Goal: Task Accomplishment & Management: Manage account settings

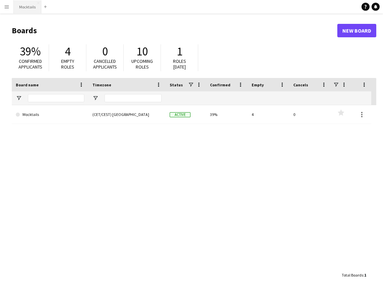
click at [27, 12] on button "Mocktails Close" at bounding box center [28, 6] width 28 height 13
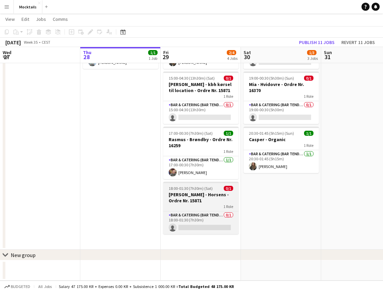
scroll to position [61, 0]
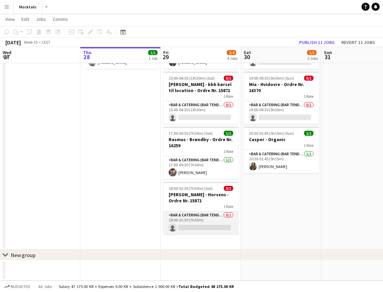
click at [194, 216] on app-card-role "Bar & Catering (Bar Tender) 0/1 18:00-01:30 (7h30m) single-neutral-actions" at bounding box center [200, 222] width 75 height 23
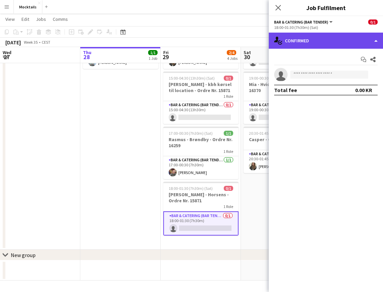
click at [290, 44] on div "single-neutral-actions-check-2 Confirmed" at bounding box center [325, 41] width 114 height 16
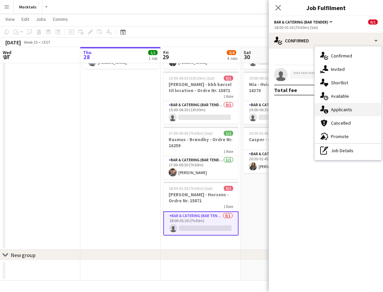
click at [337, 113] on div "single-neutral-actions-information Applicants" at bounding box center [347, 109] width 66 height 13
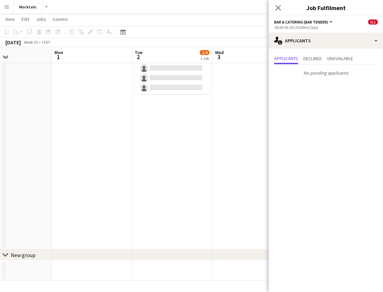
scroll to position [0, 233]
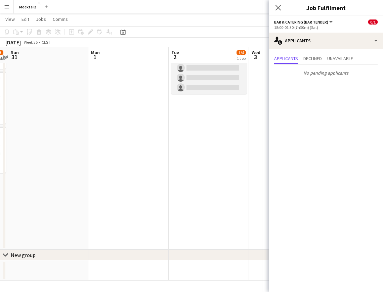
click at [198, 77] on app-card-role "Bar & Catering (Bar Tender) 5A 1/4 18:55-22:00 (3h5m) Noah Bondo Høegh single-n…" at bounding box center [208, 67] width 75 height 54
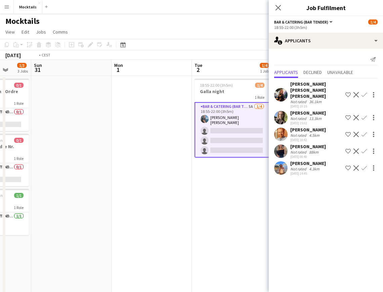
scroll to position [0, 230]
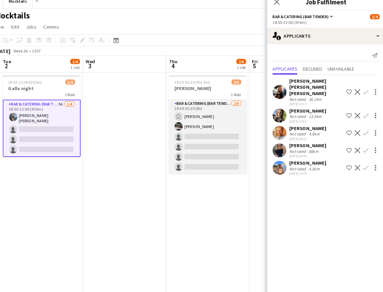
click at [206, 144] on app-card-role "Bar & Catering (Bar Tender) 2/6 19:30-01:30 (6h) user Adam Carlsen Sara Thorsag…" at bounding box center [211, 137] width 75 height 71
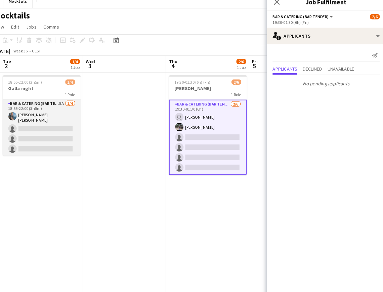
click at [56, 130] on app-card-role "Bar & Catering (Bar Tender) 5A 1/4 18:55-22:00 (3h5m) Noah Bondo Høegh single-n…" at bounding box center [50, 129] width 75 height 54
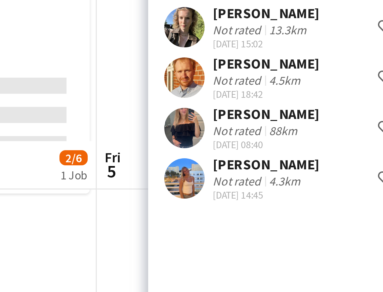
click at [290, 160] on div "[PERSON_NAME]" at bounding box center [308, 163] width 36 height 6
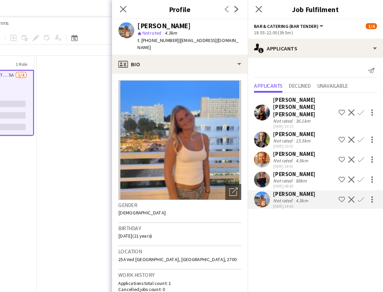
scroll to position [21, 0]
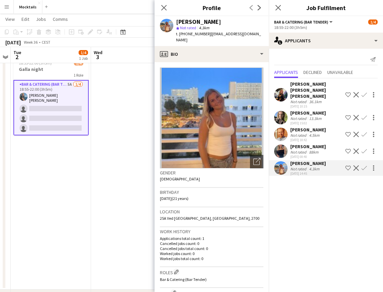
click at [363, 165] on app-icon "Confirm" at bounding box center [363, 167] width 5 height 5
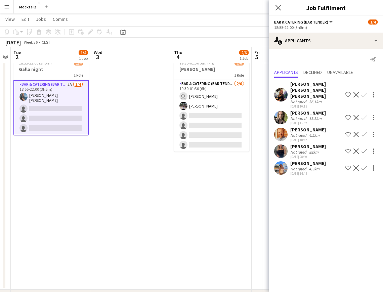
click at [363, 165] on app-icon "Confirm" at bounding box center [363, 167] width 5 height 5
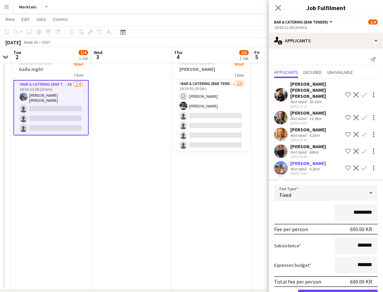
click at [346, 289] on button "Confirm" at bounding box center [338, 295] width 80 height 13
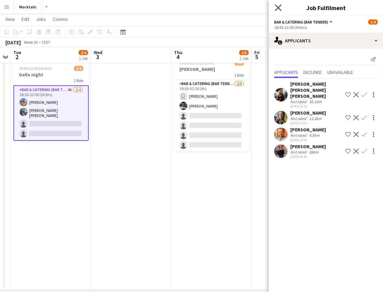
click at [278, 5] on icon "Close pop-in" at bounding box center [277, 7] width 6 height 6
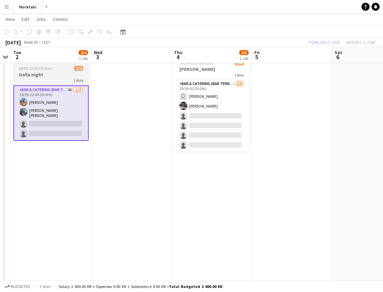
click at [49, 75] on h3 "Galla night" at bounding box center [50, 74] width 75 height 6
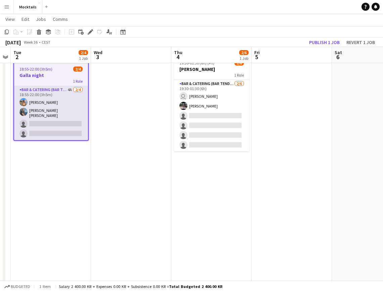
click at [50, 133] on app-card-role "Bar & Catering (Bar Tender) 4A 2/4 18:55-22:00 (3h5m) Ann-Sofia Rasmussen Noah …" at bounding box center [51, 113] width 74 height 54
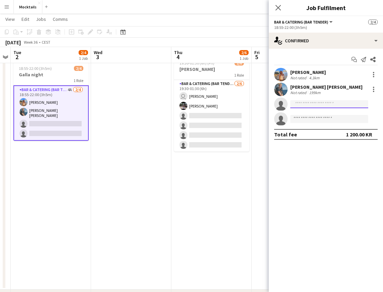
click at [322, 106] on input at bounding box center [329, 104] width 78 height 8
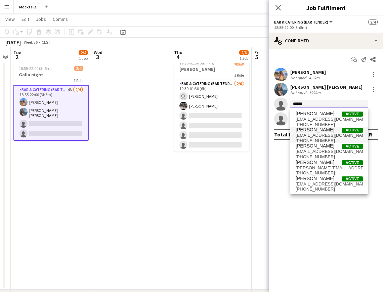
type input "******"
click at [328, 133] on span "mikkelgermer@outlook.com" at bounding box center [328, 135] width 67 height 5
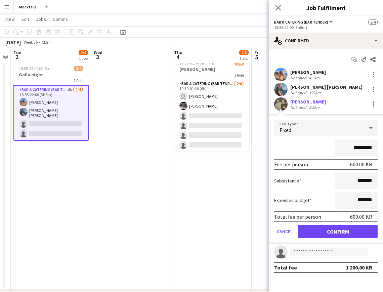
click at [355, 231] on button "Confirm" at bounding box center [338, 230] width 80 height 13
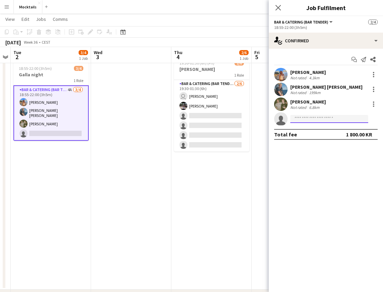
click at [316, 120] on input at bounding box center [329, 119] width 78 height 8
type input "*"
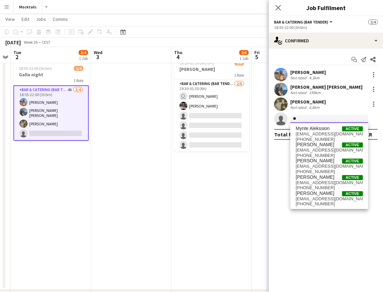
type input "*"
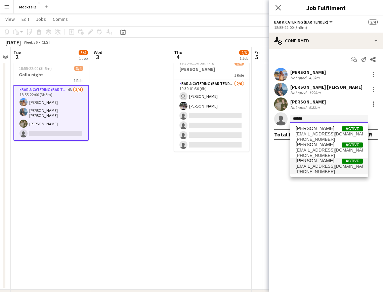
type input "******"
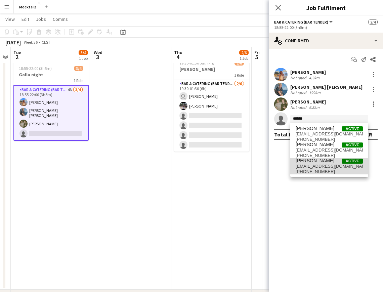
click at [316, 166] on span "[EMAIL_ADDRESS][DOMAIN_NAME]" at bounding box center [328, 165] width 67 height 5
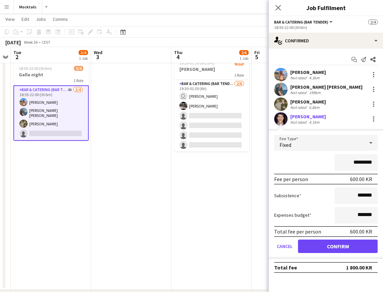
click at [357, 138] on div "Fixed" at bounding box center [319, 143] width 90 height 16
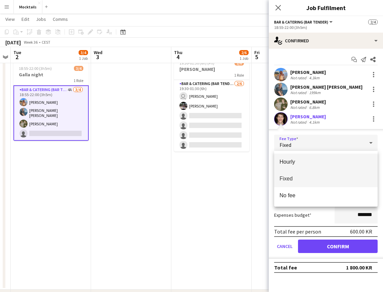
click at [306, 162] on span "Hourly" at bounding box center [325, 161] width 93 height 6
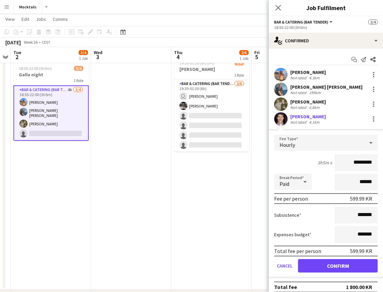
click at [361, 162] on input "*********" at bounding box center [355, 162] width 43 height 17
type input "******"
click at [363, 267] on button "Confirm" at bounding box center [338, 265] width 80 height 13
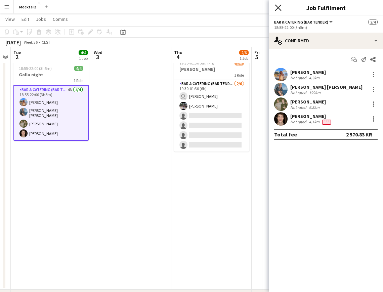
click at [279, 7] on icon at bounding box center [277, 7] width 6 height 6
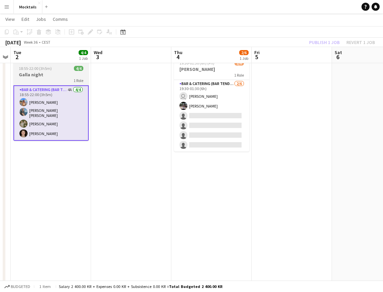
click at [38, 77] on h3 "Galla night" at bounding box center [50, 74] width 75 height 6
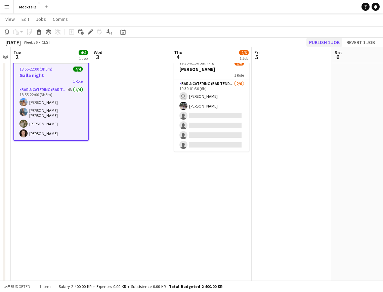
click at [330, 39] on button "Publish 1 job" at bounding box center [324, 42] width 36 height 9
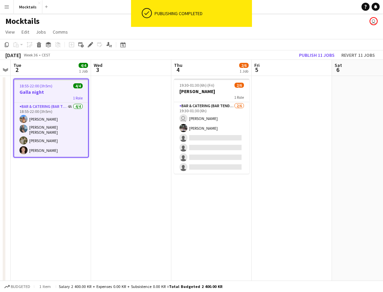
scroll to position [0, 0]
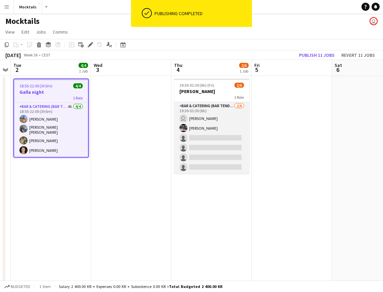
click at [214, 154] on app-card-role "Bar & Catering (Bar Tender) 2/6 19:30-01:30 (6h) user Adam Carlsen Sara Thorsag…" at bounding box center [211, 137] width 75 height 71
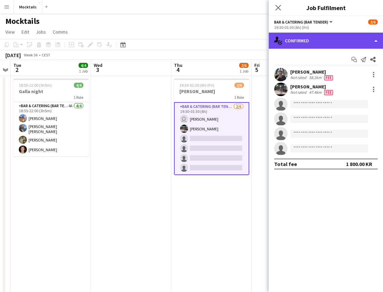
click at [332, 44] on div "single-neutral-actions-check-2 Confirmed" at bounding box center [325, 41] width 114 height 16
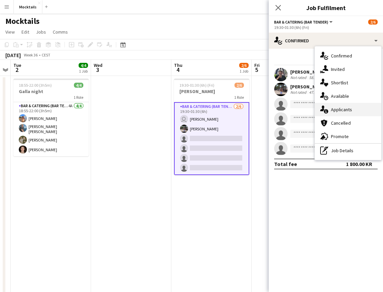
click at [357, 112] on div "single-neutral-actions-information Applicants" at bounding box center [347, 109] width 66 height 13
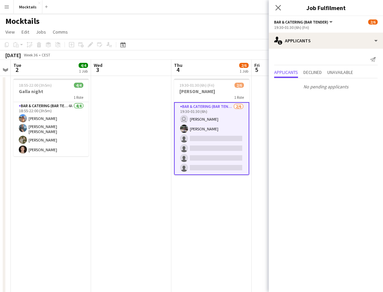
click at [278, 2] on div "Close pop-in" at bounding box center [277, 7] width 19 height 15
click at [278, 7] on icon at bounding box center [277, 7] width 6 height 6
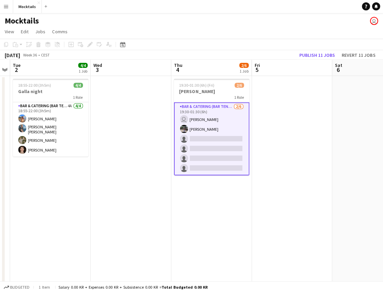
click at [204, 197] on app-date-cell "19:30-01:30 (6h) (Fri) 2/6 Peter - Hobro 1 Role Bar & Catering (Bar Tender) 2/6…" at bounding box center [211, 194] width 80 height 236
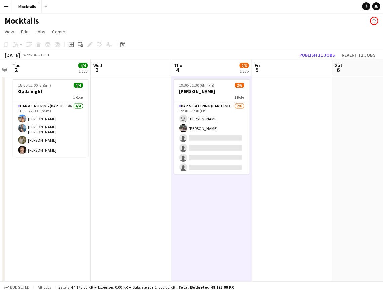
click at [293, 138] on app-date-cell at bounding box center [291, 194] width 80 height 236
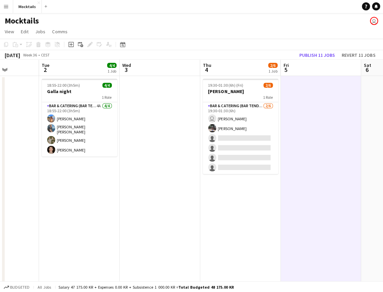
scroll to position [0, 199]
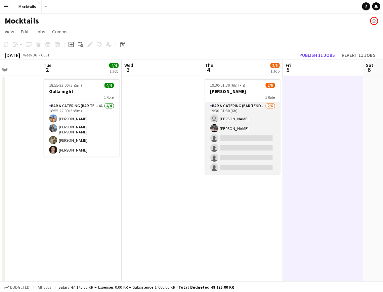
click at [242, 165] on app-card-role "Bar & Catering (Bar Tender) 2/6 19:30-01:30 (6h) user Adam Carlsen Sara Thorsag…" at bounding box center [242, 137] width 75 height 71
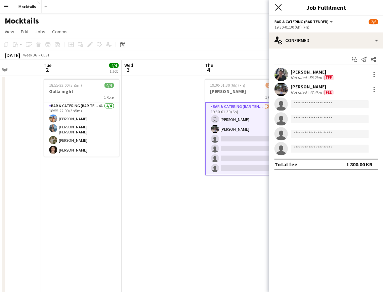
click at [277, 7] on icon at bounding box center [277, 7] width 6 height 6
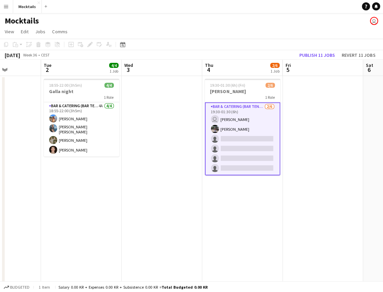
click at [236, 147] on app-card-role "Bar & Catering (Bar Tender) 2/6 19:30-01:30 (6h) user Adam Carlsen Sara Thorsag…" at bounding box center [242, 138] width 75 height 73
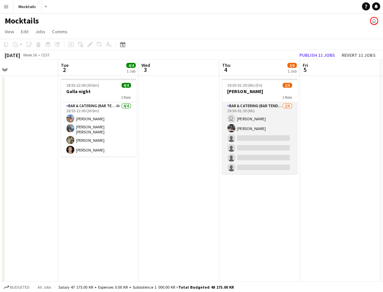
scroll to position [0, 181]
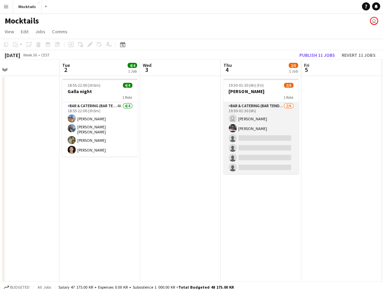
click at [287, 146] on app-card-role "Bar & Catering (Bar Tender) 2/6 19:30-01:30 (6h) user Adam Carlsen Sara Thorsag…" at bounding box center [260, 137] width 75 height 71
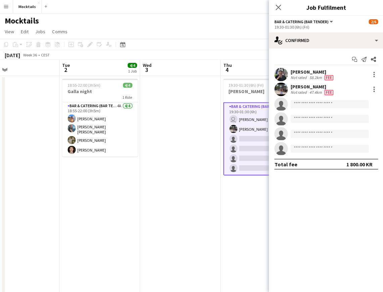
click at [246, 140] on app-card-role "Bar & Catering (Bar Tender) 2/6 19:30-01:30 (6h) user Adam Carlsen Sara Thorsag…" at bounding box center [260, 138] width 75 height 73
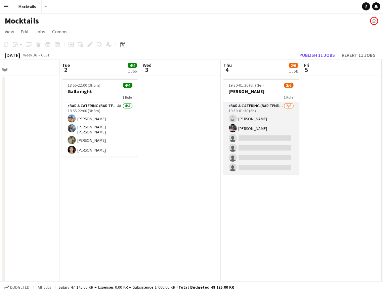
click at [246, 140] on app-card-role "Bar & Catering (Bar Tender) 2/6 19:30-01:30 (6h) user Adam Carlsen Sara Thorsag…" at bounding box center [260, 137] width 75 height 71
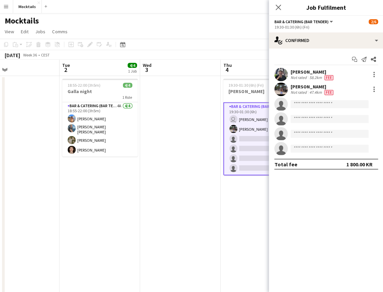
click at [246, 140] on app-card-role "Bar & Catering (Bar Tender) 2/6 19:30-01:30 (6h) user Adam Carlsen Sara Thorsag…" at bounding box center [260, 138] width 75 height 73
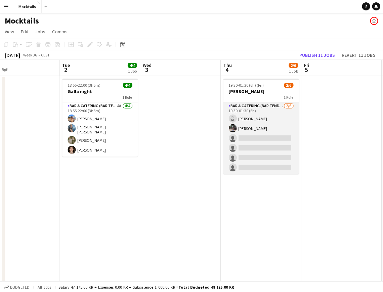
click at [246, 140] on app-card-role "Bar & Catering (Bar Tender) 2/6 19:30-01:30 (6h) user Adam Carlsen Sara Thorsag…" at bounding box center [260, 137] width 75 height 71
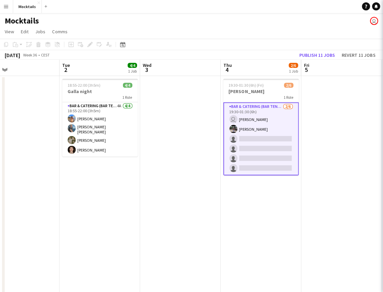
click at [246, 140] on app-card-role "Bar & Catering (Bar Tender) 2/6 19:30-01:30 (6h) user Adam Carlsen Sara Thorsag…" at bounding box center [260, 138] width 75 height 73
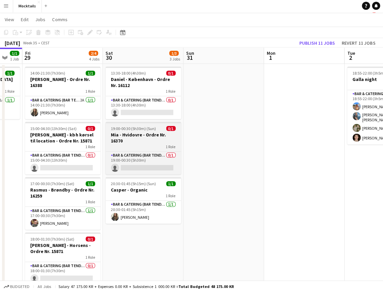
scroll to position [12, 0]
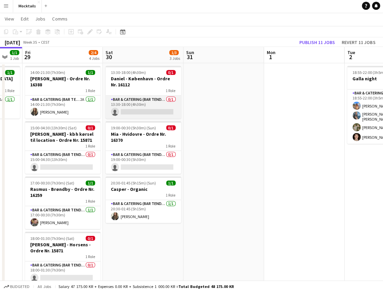
click at [134, 104] on app-card-role "Bar & Catering (Bar Tender) 0/1 13:30-18:00 (4h30m) single-neutral-actions" at bounding box center [143, 107] width 75 height 23
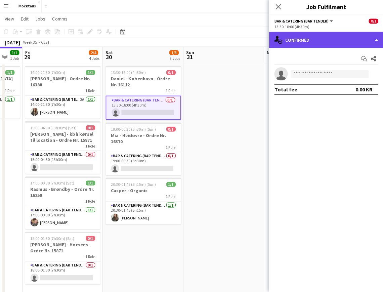
click at [304, 42] on div "single-neutral-actions-check-2 Confirmed" at bounding box center [325, 41] width 114 height 16
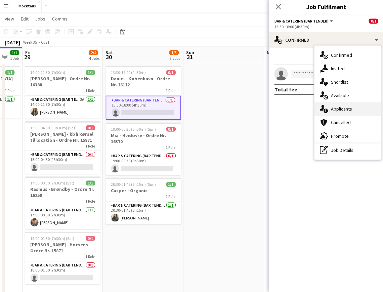
click at [335, 111] on div "single-neutral-actions-information Applicants" at bounding box center [347, 109] width 66 height 13
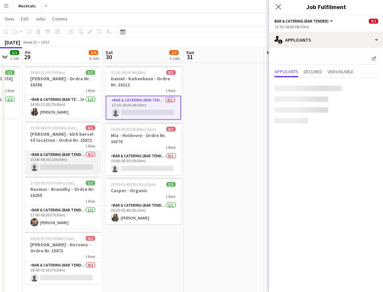
click at [69, 159] on app-card-role "Bar & Catering (Bar Tender) 0/1 15:00-04:30 (13h30m) single-neutral-actions" at bounding box center [63, 162] width 75 height 23
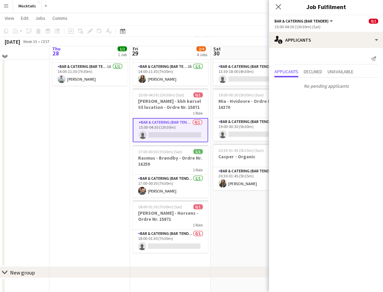
scroll to position [47, 0]
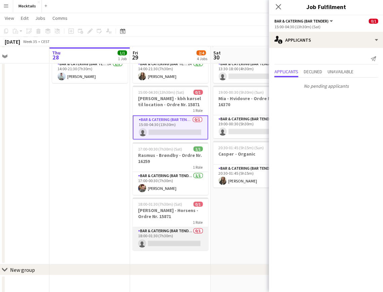
click at [164, 233] on app-card-role "Bar & Catering (Bar Tender) 0/1 18:00-01:30 (7h30m) single-neutral-actions" at bounding box center [170, 238] width 75 height 23
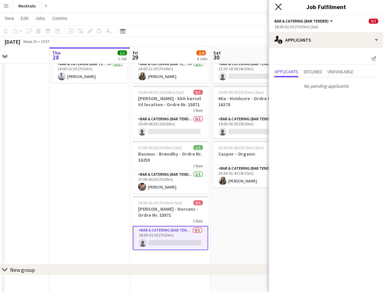
click at [275, 8] on icon at bounding box center [277, 7] width 6 height 6
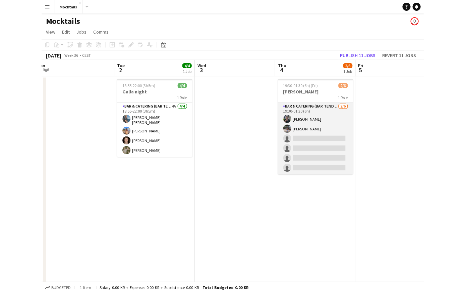
scroll to position [0, 250]
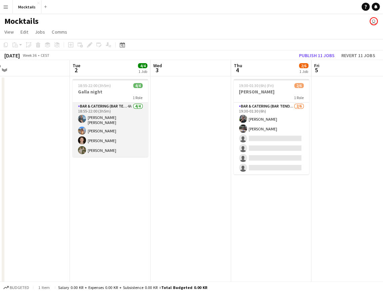
click at [122, 129] on app-card-role "Bar & Catering (Bar Tender) 4A 4/4 18:55-22:00 (3h5m) Noah Bondo Høegh Ann-Sofi…" at bounding box center [110, 129] width 75 height 54
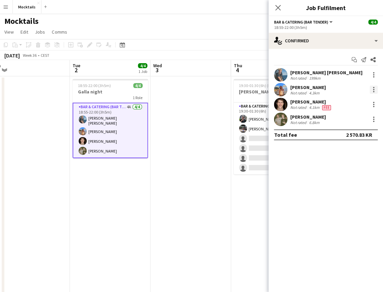
click at [372, 88] on div at bounding box center [373, 89] width 8 height 8
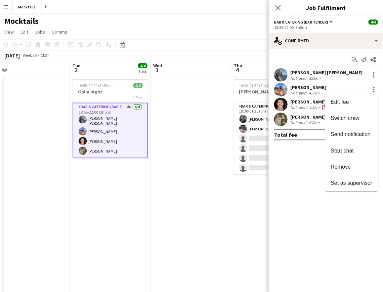
click at [293, 88] on div at bounding box center [191, 146] width 383 height 292
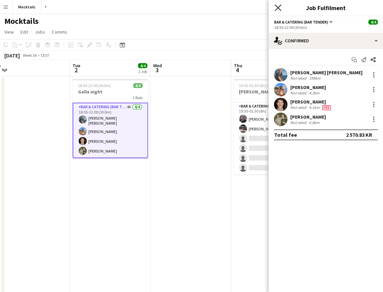
click at [276, 6] on icon at bounding box center [277, 7] width 6 height 6
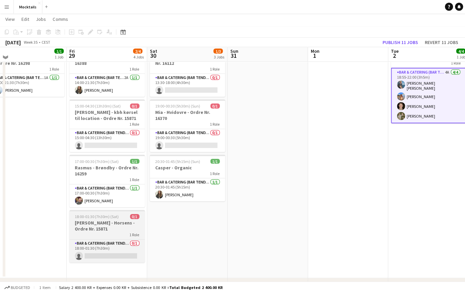
scroll to position [32, 0]
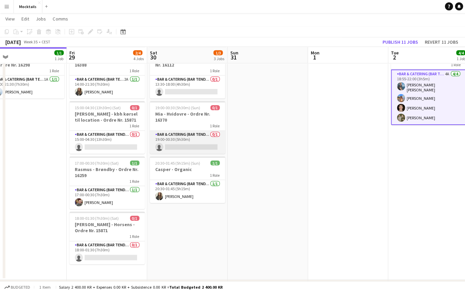
click at [185, 136] on app-card-role "Bar & Catering (Bar Tender) 0/1 19:00-00:30 (5h30m) single-neutral-actions" at bounding box center [187, 142] width 75 height 23
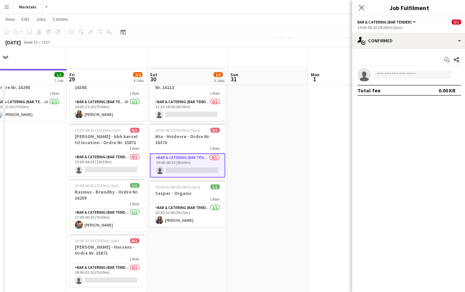
scroll to position [9, 0]
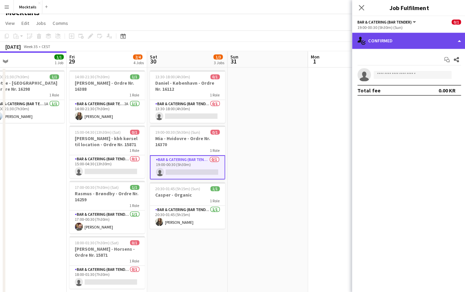
click at [382, 45] on div "single-neutral-actions-check-2 Confirmed" at bounding box center [408, 41] width 114 height 16
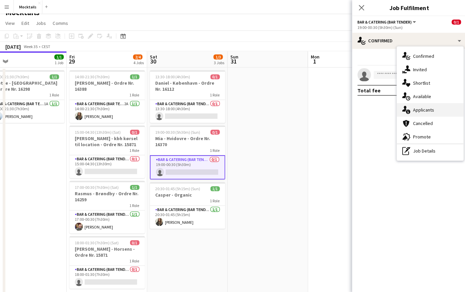
click at [382, 107] on div "single-neutral-actions-information Applicants" at bounding box center [429, 109] width 66 height 13
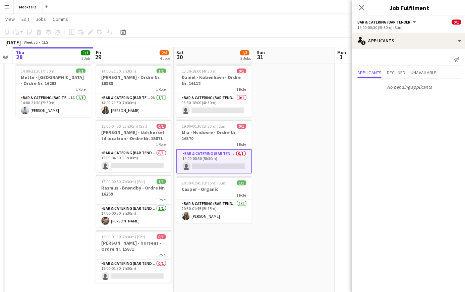
scroll to position [13, 0]
click at [358, 8] on icon "Close pop-in" at bounding box center [360, 7] width 6 height 6
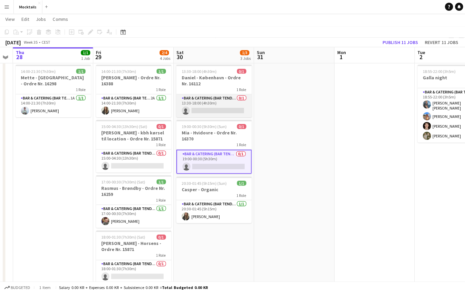
click at [216, 108] on app-card-role "Bar & Catering (Bar Tender) 0/1 13:30-18:00 (4h30m) single-neutral-actions" at bounding box center [213, 105] width 75 height 23
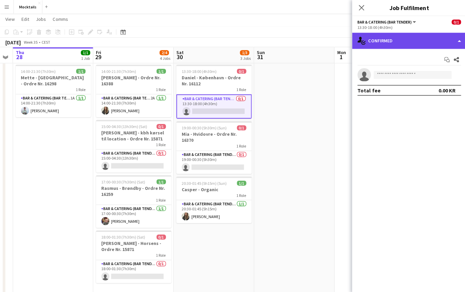
click at [382, 44] on div "single-neutral-actions-check-2 Confirmed" at bounding box center [408, 41] width 114 height 16
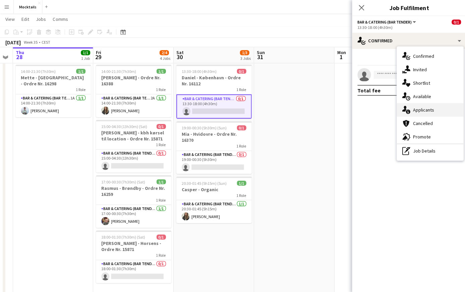
click at [382, 106] on div "single-neutral-actions-information Applicants" at bounding box center [429, 109] width 66 height 13
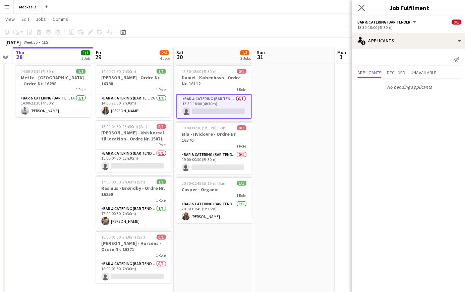
click at [360, 4] on app-icon "Close pop-in" at bounding box center [361, 8] width 10 height 10
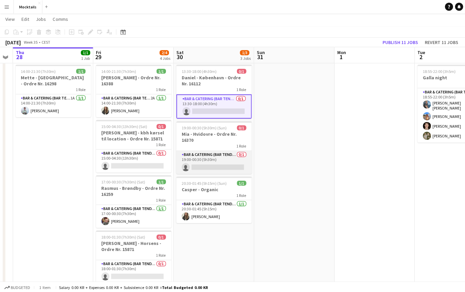
click at [222, 157] on app-card-role "Bar & Catering (Bar Tender) 0/1 19:00-00:30 (5h30m) single-neutral-actions" at bounding box center [213, 161] width 75 height 23
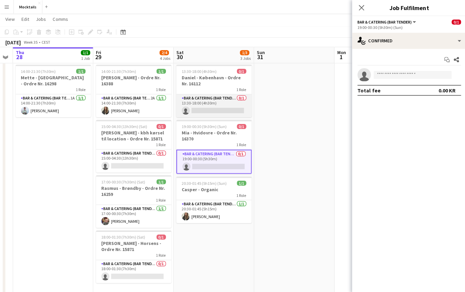
click at [222, 99] on app-card-role "Bar & Catering (Bar Tender) 0/1 13:30-18:00 (4h30m) single-neutral-actions" at bounding box center [213, 105] width 75 height 23
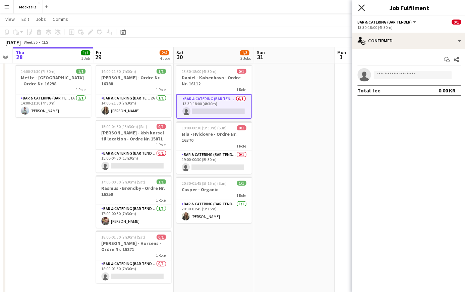
click at [360, 6] on icon at bounding box center [360, 7] width 6 height 6
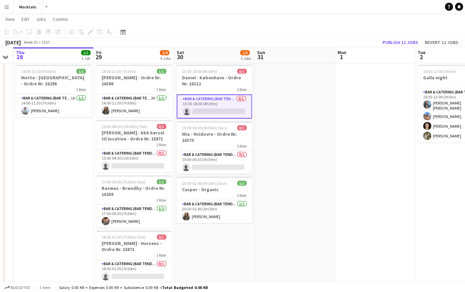
scroll to position [0, 144]
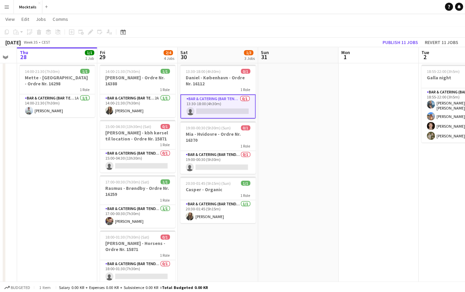
drag, startPoint x: 283, startPoint y: 124, endPoint x: 267, endPoint y: 117, distance: 17.0
click at [283, 124] on app-date-cell at bounding box center [297, 180] width 80 height 236
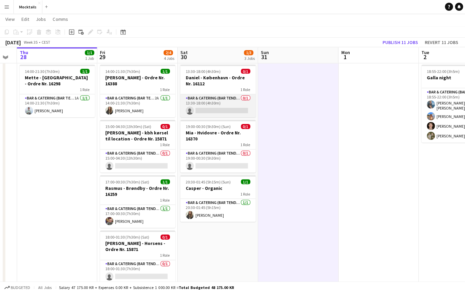
click at [224, 104] on app-card-role "Bar & Catering (Bar Tender) 0/1 13:30-18:00 (4h30m) single-neutral-actions" at bounding box center [217, 105] width 75 height 23
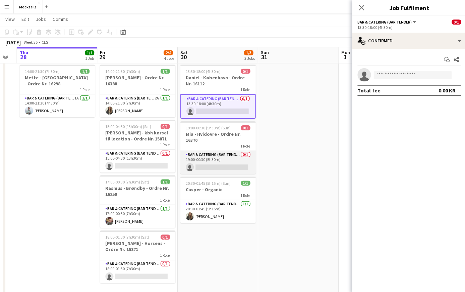
click at [221, 155] on app-card-role "Bar & Catering (Bar Tender) 0/1 19:00-00:30 (5h30m) single-neutral-actions" at bounding box center [217, 161] width 75 height 23
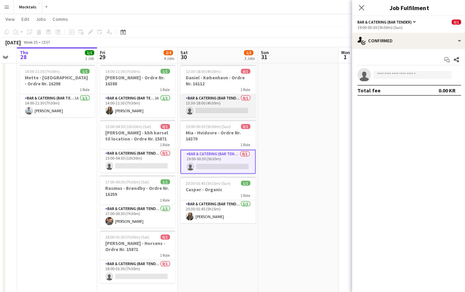
click at [224, 104] on app-card-role "Bar & Catering (Bar Tender) 0/1 13:30-18:00 (4h30m) single-neutral-actions" at bounding box center [217, 105] width 75 height 23
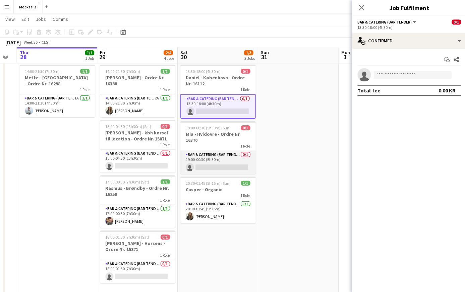
click at [217, 158] on app-card-role "Bar & Catering (Bar Tender) 0/1 19:00-00:30 (5h30m) single-neutral-actions" at bounding box center [217, 161] width 75 height 23
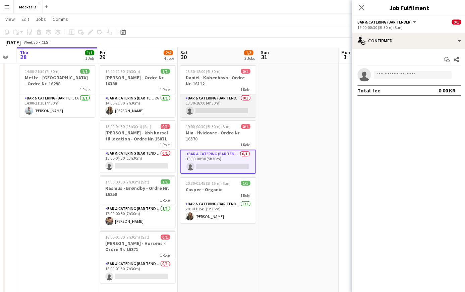
click at [231, 106] on app-card-role "Bar & Catering (Bar Tender) 0/1 13:30-18:00 (4h30m) single-neutral-actions" at bounding box center [217, 105] width 75 height 23
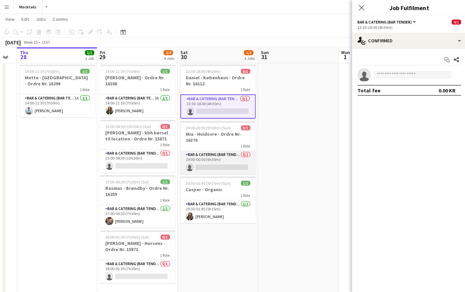
click at [224, 163] on app-card-role "Bar & Catering (Bar Tender) 0/1 19:00-00:30 (5h30m) single-neutral-actions" at bounding box center [217, 161] width 75 height 23
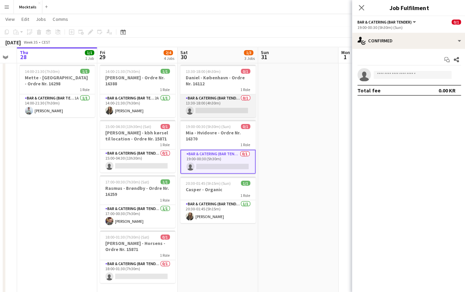
click at [230, 100] on app-card-role "Bar & Catering (Bar Tender) 0/1 13:30-18:00 (4h30m) single-neutral-actions" at bounding box center [217, 105] width 75 height 23
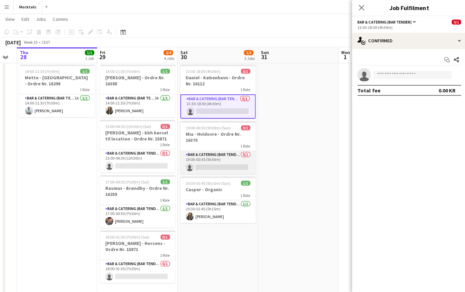
click at [223, 163] on app-card-role "Bar & Catering (Bar Tender) 0/1 19:00-00:30 (5h30m) single-neutral-actions" at bounding box center [217, 161] width 75 height 23
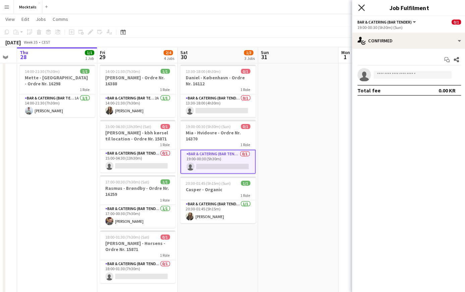
click at [359, 5] on icon "Close pop-in" at bounding box center [360, 7] width 6 height 6
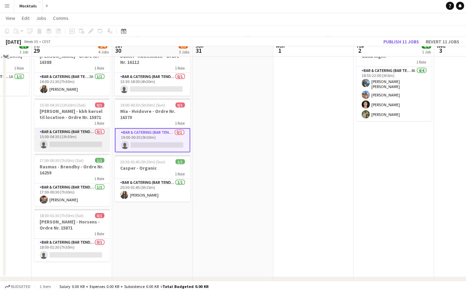
scroll to position [35, 0]
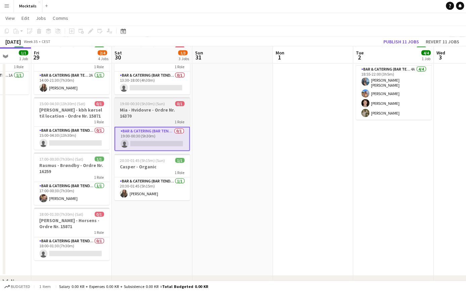
click at [143, 110] on h3 "Mia - Hvidovre - Ordre Nr. 16370" at bounding box center [151, 113] width 75 height 12
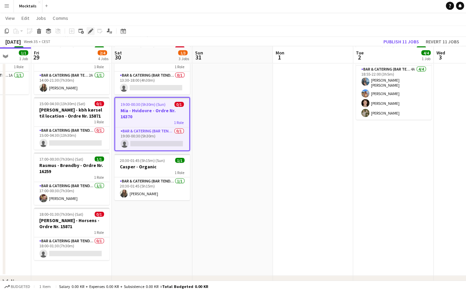
click at [90, 31] on icon at bounding box center [90, 32] width 4 height 4
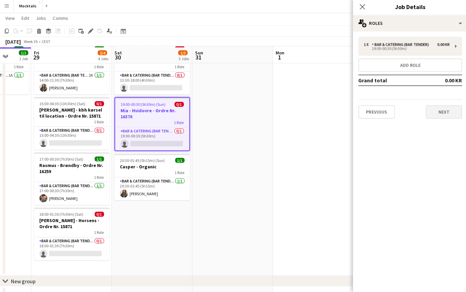
click at [382, 113] on button "Next" at bounding box center [442, 112] width 36 height 13
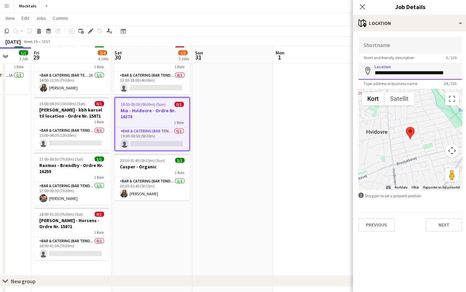
click at [382, 73] on input "**********" at bounding box center [408, 71] width 103 height 17
click at [214, 201] on app-date-cell at bounding box center [232, 158] width 80 height 236
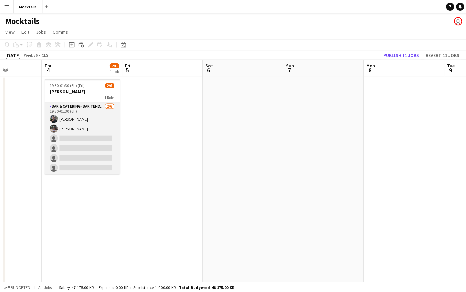
scroll to position [0, 0]
click at [90, 118] on app-card-role "Bar & Catering (Bar Tender) 2/6 19:30-01:30 (6h) Adam Carlsen Sara Thorsager si…" at bounding box center [81, 137] width 75 height 71
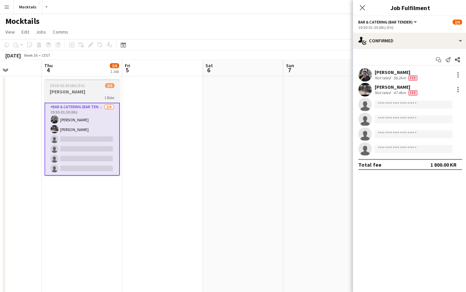
click at [81, 94] on h3 "[PERSON_NAME]" at bounding box center [81, 91] width 75 height 6
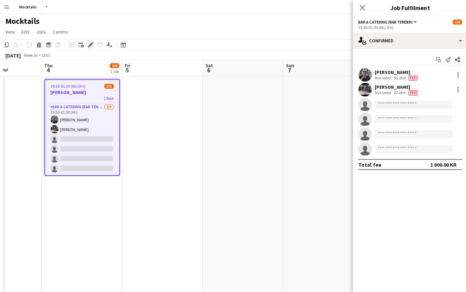
click at [91, 45] on icon "Edit" at bounding box center [90, 44] width 5 height 5
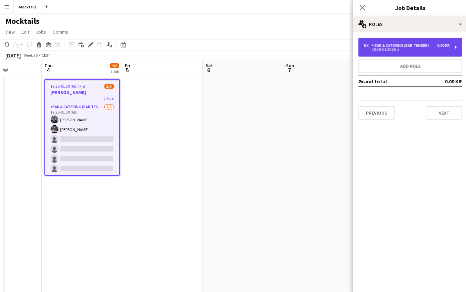
click at [382, 47] on div "Bar & Catering (Bar Tender)" at bounding box center [399, 45] width 59 height 5
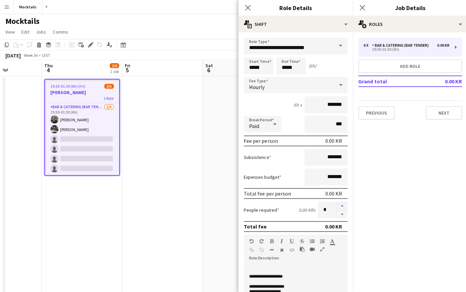
click at [341, 205] on button "button" at bounding box center [341, 205] width 11 height 9
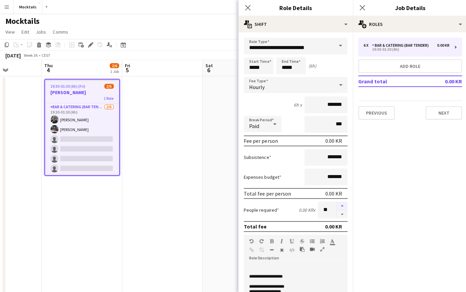
click at [341, 205] on button "button" at bounding box center [341, 205] width 11 height 9
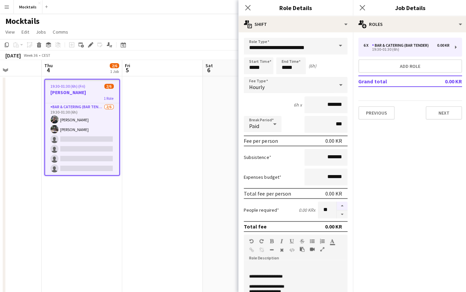
click at [341, 205] on button "button" at bounding box center [341, 205] width 11 height 9
type input "**"
drag, startPoint x: 248, startPoint y: 7, endPoint x: 345, endPoint y: 16, distance: 97.7
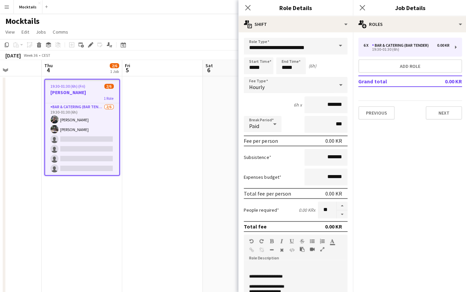
click at [248, 7] on icon "Close pop-in" at bounding box center [246, 7] width 5 height 5
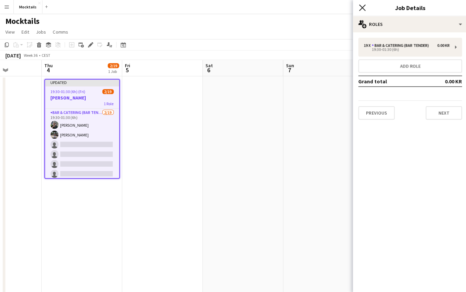
click at [359, 6] on icon at bounding box center [361, 7] width 6 height 6
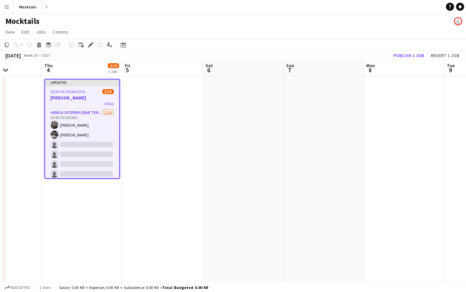
click at [72, 93] on span "19:30-01:30 (6h) (Fri)" at bounding box center [67, 91] width 35 height 5
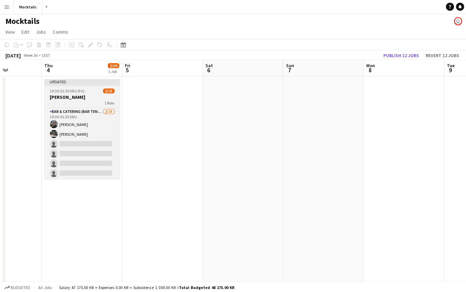
click at [68, 101] on div "1 Role" at bounding box center [81, 102] width 75 height 5
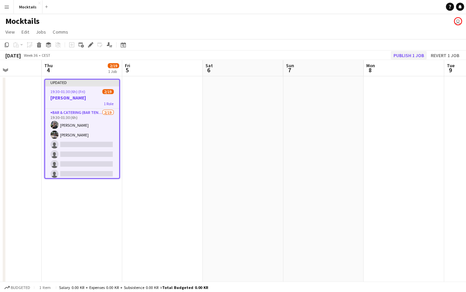
click at [382, 53] on button "Publish 1 job" at bounding box center [407, 55] width 36 height 9
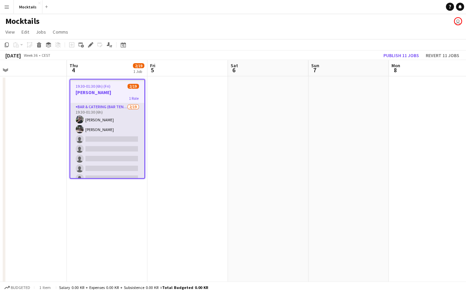
scroll to position [0, 175]
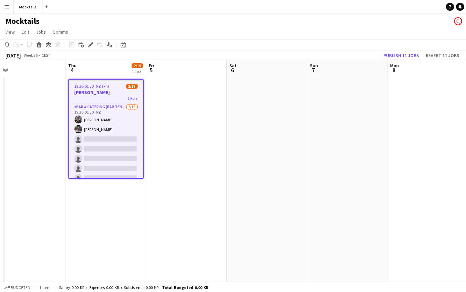
click at [7, 6] on app-icon "Menu" at bounding box center [6, 6] width 5 height 5
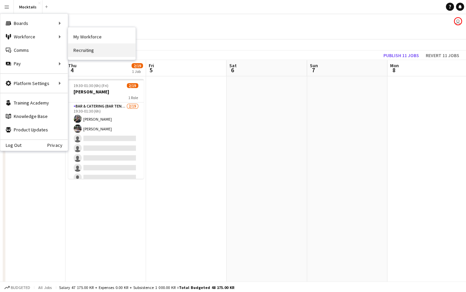
click at [86, 54] on link "Recruiting" at bounding box center [101, 49] width 67 height 13
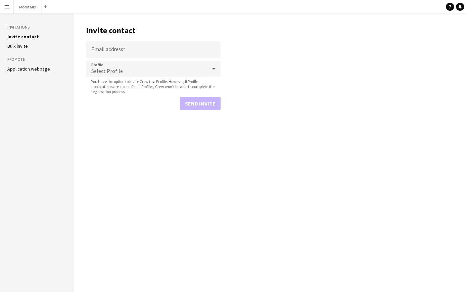
click at [23, 68] on link "Application webpage" at bounding box center [28, 68] width 43 height 6
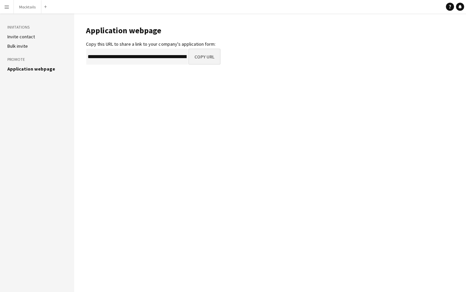
click at [206, 58] on button "Copy URL" at bounding box center [204, 56] width 32 height 16
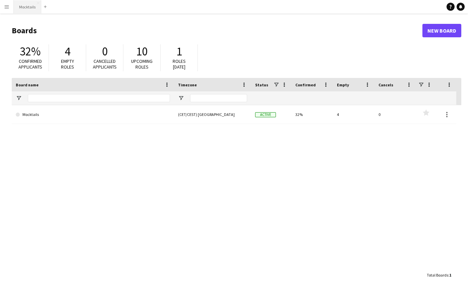
click at [31, 10] on button "Mocktails Close" at bounding box center [28, 6] width 28 height 13
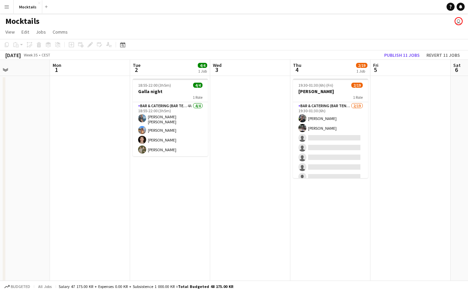
scroll to position [0, 272]
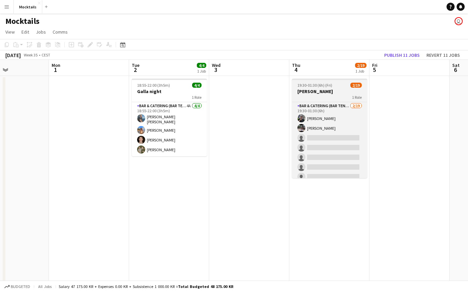
click at [322, 88] on h3 "[PERSON_NAME]" at bounding box center [329, 91] width 75 height 6
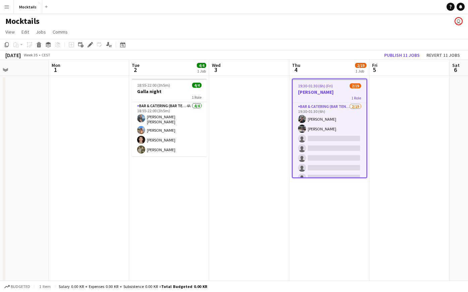
click at [324, 192] on app-date-cell "19:30-01:30 (6h) (Fri) 2/19 [PERSON_NAME] 1 Role Bar & Catering (Bar Tender) [D…" at bounding box center [330, 194] width 80 height 236
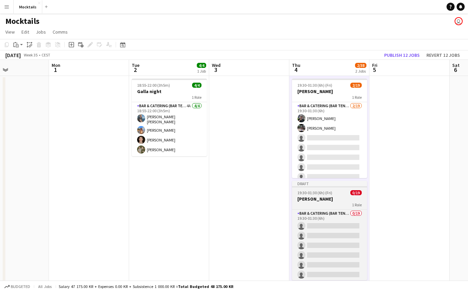
click at [311, 198] on h3 "[PERSON_NAME]" at bounding box center [329, 199] width 75 height 6
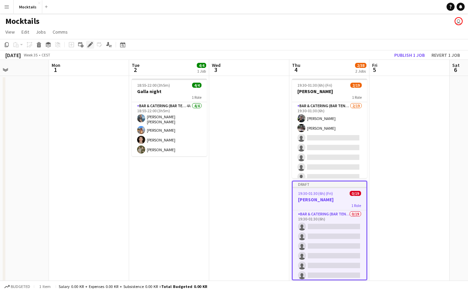
click at [89, 46] on icon at bounding box center [90, 45] width 4 height 4
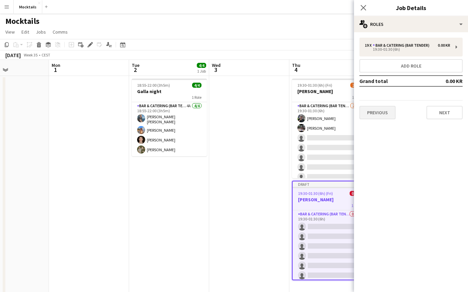
click at [383, 115] on button "Previous" at bounding box center [378, 112] width 36 height 13
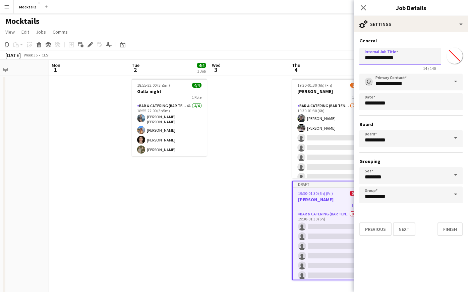
click at [390, 58] on input "**********" at bounding box center [401, 56] width 82 height 17
type input "**********"
click at [409, 231] on button "Next" at bounding box center [404, 228] width 22 height 13
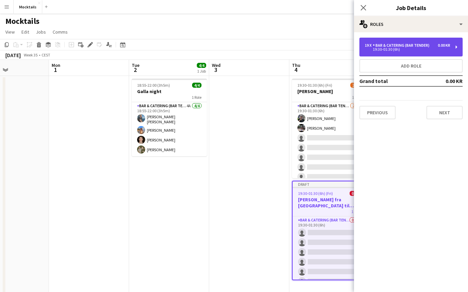
click at [407, 51] on div "19 x Bar & Catering (Bar Tender) 0.00 KR 19:30-01:30 (6h)" at bounding box center [411, 47] width 103 height 19
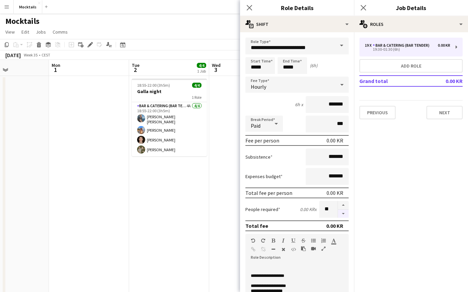
click at [343, 214] on button "button" at bounding box center [343, 213] width 11 height 8
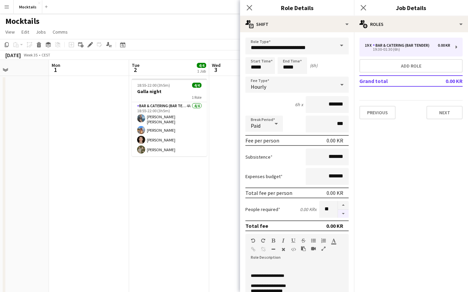
click at [343, 214] on button "button" at bounding box center [343, 213] width 11 height 8
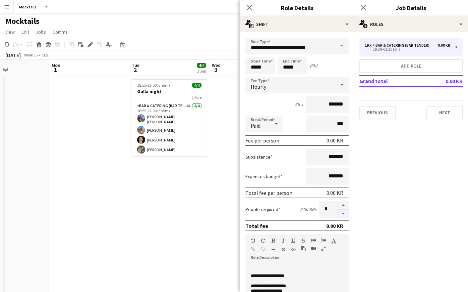
click at [343, 214] on button "button" at bounding box center [343, 213] width 11 height 8
click at [343, 204] on button "button" at bounding box center [343, 205] width 11 height 9
type input "*"
click at [253, 68] on input "*****" at bounding box center [261, 65] width 30 height 17
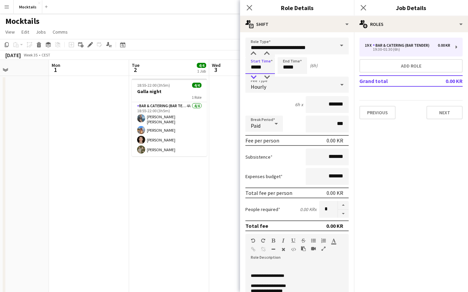
click at [255, 78] on div at bounding box center [253, 77] width 13 height 7
type input "*****"
click at [255, 78] on div at bounding box center [253, 77] width 13 height 7
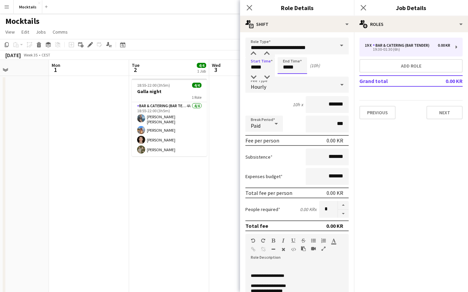
click at [286, 66] on input "*****" at bounding box center [293, 65] width 30 height 17
click at [286, 53] on div at bounding box center [285, 53] width 13 height 7
type input "*****"
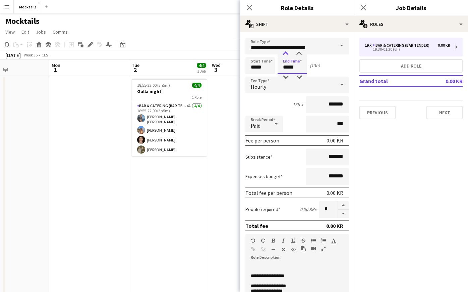
click at [286, 53] on div at bounding box center [285, 53] width 13 height 7
click at [250, 7] on icon at bounding box center [249, 7] width 6 height 6
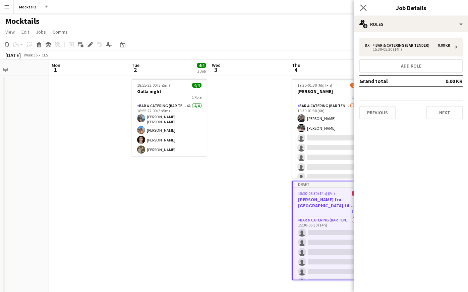
click at [360, 6] on app-icon "Close pop-in" at bounding box center [364, 8] width 10 height 10
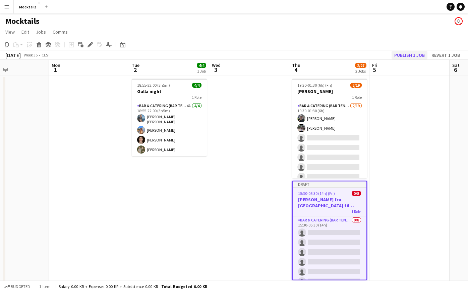
click at [417, 52] on button "Publish 1 job" at bounding box center [410, 55] width 36 height 9
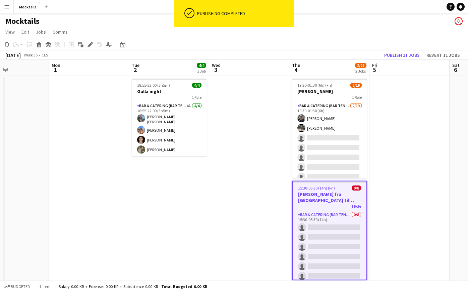
click at [342, 201] on h3 "[PERSON_NAME] fra [GEOGRAPHIC_DATA] til [GEOGRAPHIC_DATA]" at bounding box center [330, 197] width 74 height 12
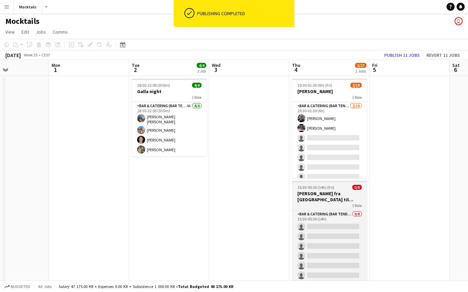
click at [339, 201] on h3 "[PERSON_NAME] fra [GEOGRAPHIC_DATA] til [GEOGRAPHIC_DATA]" at bounding box center [329, 196] width 75 height 12
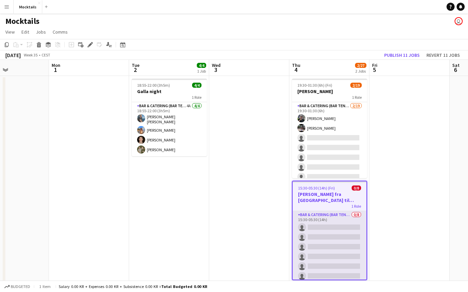
click at [339, 216] on app-card-role "Bar & Catering (Bar Tender) 0/8 15:30-05:30 (14h) single-neutral-actions single…" at bounding box center [330, 256] width 74 height 91
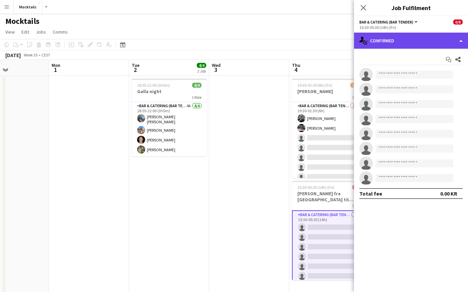
click at [432, 40] on div "single-neutral-actions-check-2 Confirmed" at bounding box center [411, 41] width 114 height 16
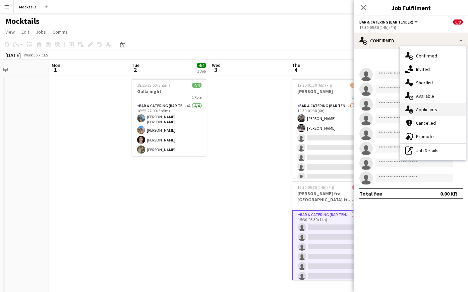
click at [444, 106] on div "single-neutral-actions-information Applicants" at bounding box center [433, 109] width 66 height 13
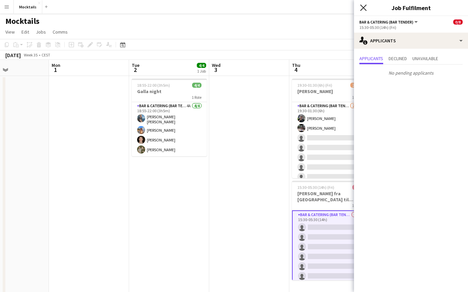
click at [363, 9] on icon "Close pop-in" at bounding box center [363, 7] width 6 height 6
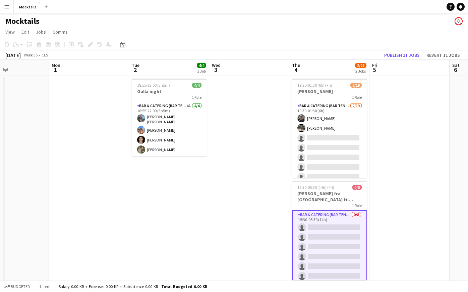
click at [318, 226] on app-card-role "Bar & Catering (Bar Tender) 0/8 15:30-05:30 (14h) single-neutral-actions single…" at bounding box center [329, 256] width 75 height 92
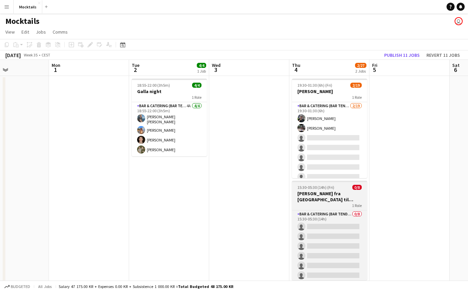
click at [315, 197] on h3 "[PERSON_NAME] fra [GEOGRAPHIC_DATA] til [GEOGRAPHIC_DATA]" at bounding box center [329, 196] width 75 height 12
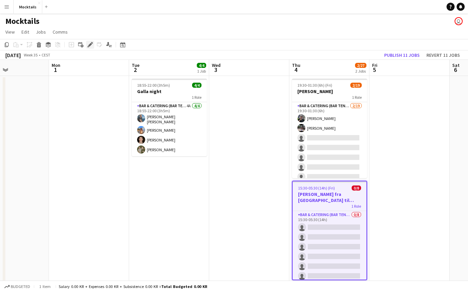
click at [90, 47] on div "Edit" at bounding box center [90, 45] width 8 height 8
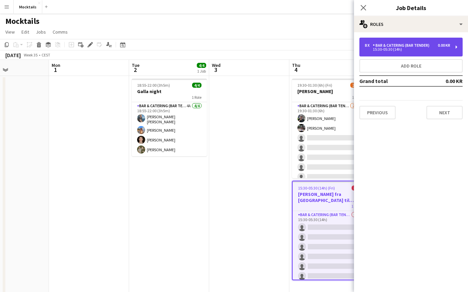
click at [426, 47] on div "Bar & Catering (Bar Tender)" at bounding box center [402, 45] width 59 height 5
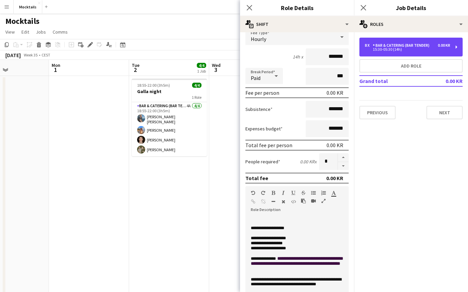
scroll to position [48, 0]
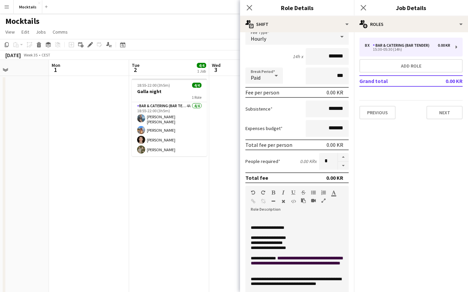
click at [264, 216] on p at bounding box center [297, 217] width 93 height 5
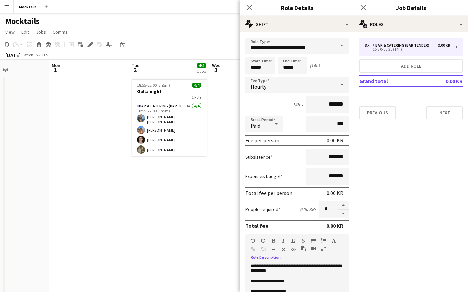
scroll to position [0, 0]
click at [333, 107] on input "*******" at bounding box center [327, 104] width 43 height 17
type input "******"
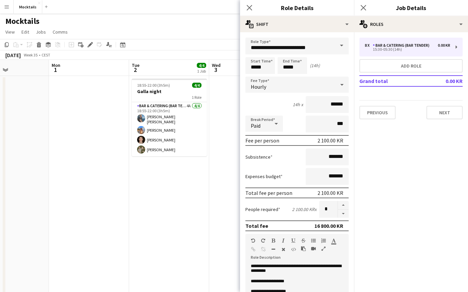
click at [281, 107] on div "14h x ******" at bounding box center [297, 104] width 103 height 17
click at [363, 10] on icon "Close pop-in" at bounding box center [363, 7] width 6 height 6
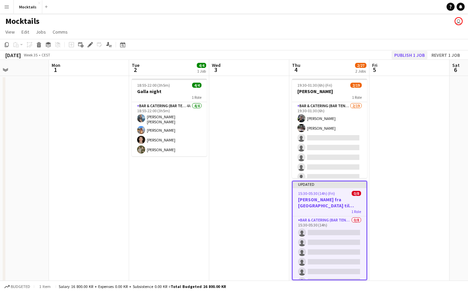
click at [422, 56] on button "Publish 1 job" at bounding box center [410, 55] width 36 height 9
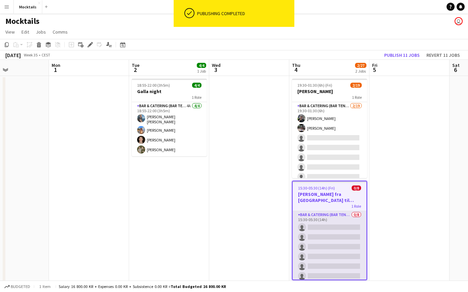
click at [338, 217] on app-card-role "Bar & Catering (Bar Tender) 0/8 15:30-05:30 (14h) single-neutral-actions single…" at bounding box center [330, 256] width 74 height 91
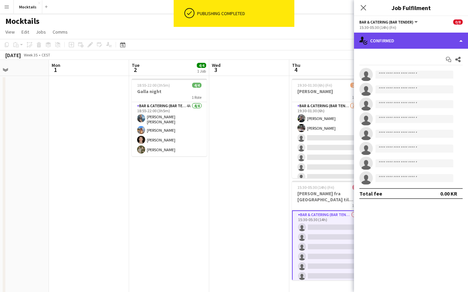
click at [433, 43] on div "single-neutral-actions-check-2 Confirmed" at bounding box center [411, 41] width 114 height 16
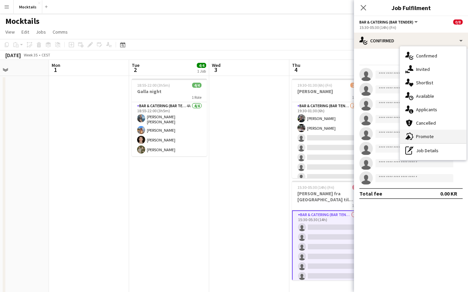
click at [441, 135] on div "advertising-megaphone Promote" at bounding box center [433, 136] width 66 height 13
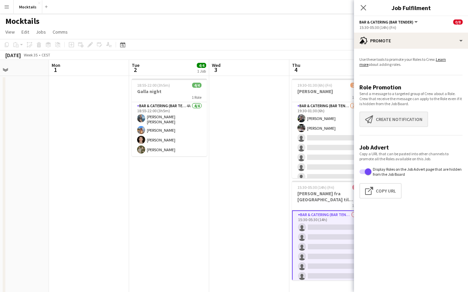
click at [412, 120] on button "Create notification Create notification" at bounding box center [394, 118] width 69 height 15
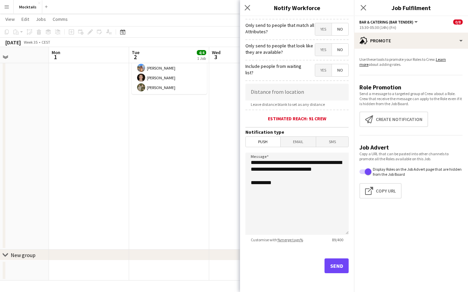
scroll to position [78, 0]
click at [339, 267] on button "Send" at bounding box center [337, 265] width 24 height 15
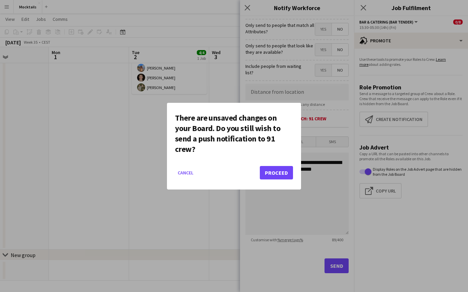
click at [274, 172] on button "Proceed" at bounding box center [276, 172] width 33 height 13
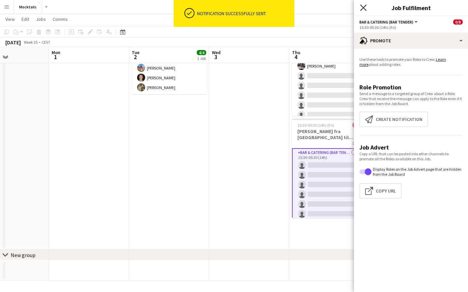
click at [362, 5] on icon "Close pop-in" at bounding box center [363, 7] width 6 height 6
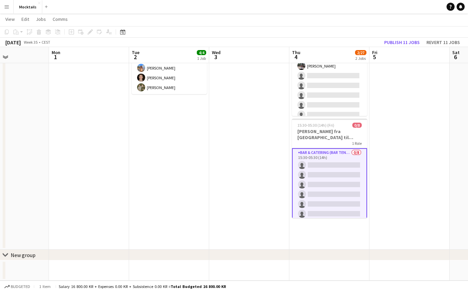
click at [396, 184] on app-date-cell at bounding box center [410, 132] width 80 height 236
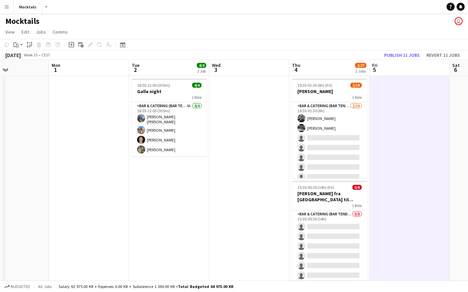
scroll to position [0, 0]
click at [11, 9] on button "Menu" at bounding box center [6, 6] width 13 height 13
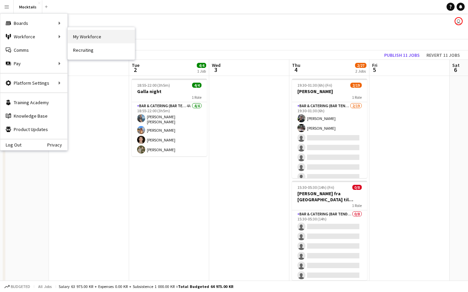
click at [87, 30] on link "My Workforce" at bounding box center [101, 36] width 67 height 13
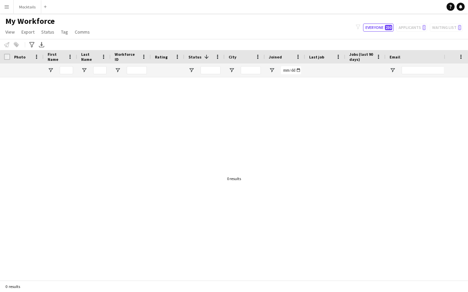
click at [420, 31] on div "filter-1 Everyone 230 Applicants 0 Waiting list 0" at bounding box center [410, 27] width 118 height 8
click at [69, 70] on input "First Name Filter Input" at bounding box center [66, 70] width 13 height 8
type input "****"
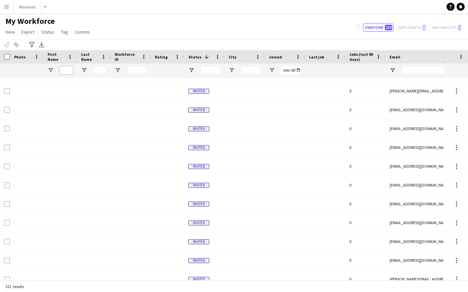
scroll to position [1650, 0]
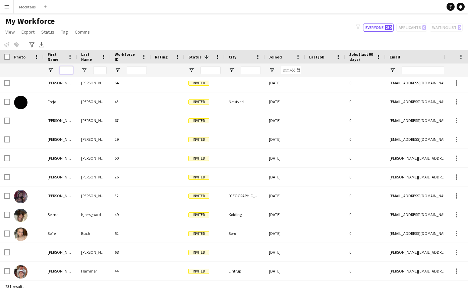
type input "****"
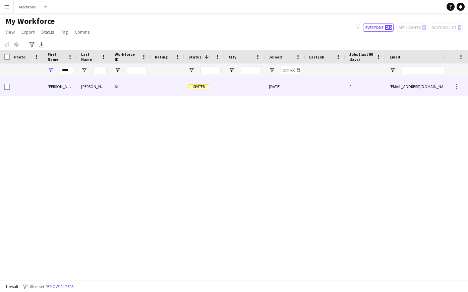
click at [66, 88] on div "[PERSON_NAME]" at bounding box center [61, 86] width 34 height 18
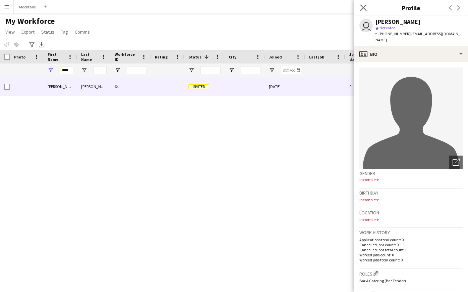
click at [364, 4] on app-icon "Close pop-in" at bounding box center [364, 8] width 10 height 10
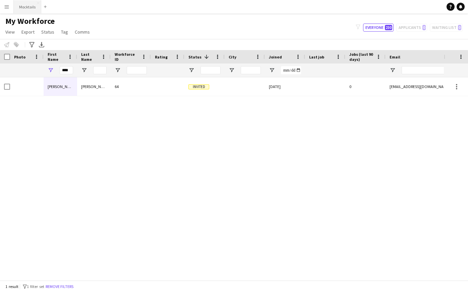
click at [27, 6] on button "Mocktails Close" at bounding box center [28, 6] width 28 height 13
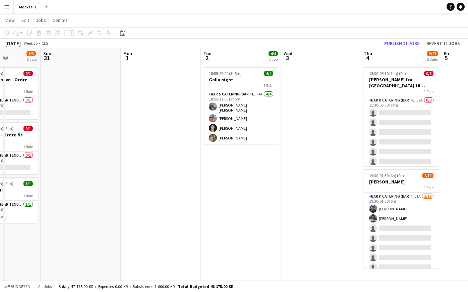
scroll to position [0, 200]
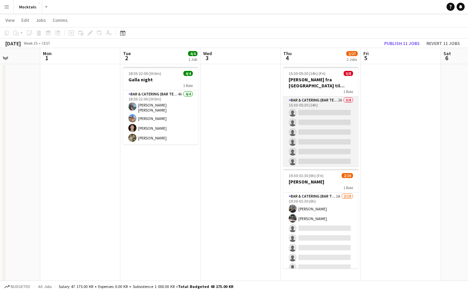
click at [337, 145] on app-card-role "Bar & Catering (Bar Tender) 2A 0/8 15:30-05:30 (14h) single-neutral-actions sin…" at bounding box center [321, 141] width 75 height 91
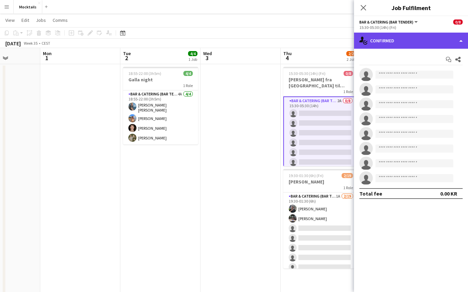
click at [412, 41] on div "single-neutral-actions-check-2 Confirmed" at bounding box center [411, 41] width 114 height 16
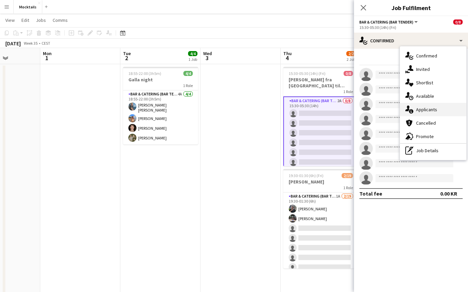
click at [428, 109] on div "single-neutral-actions-information Applicants" at bounding box center [433, 109] width 66 height 13
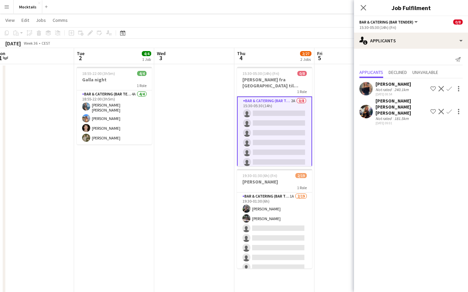
scroll to position [0, 251]
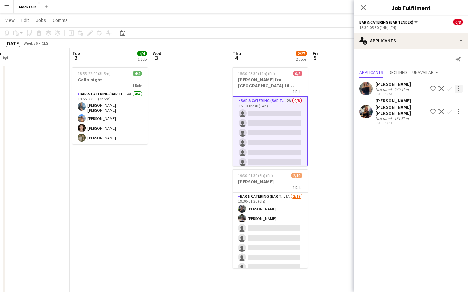
click at [459, 90] on div at bounding box center [459, 89] width 8 height 8
click at [459, 90] on div at bounding box center [234, 146] width 468 height 292
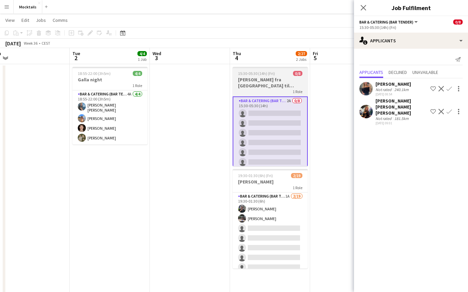
click at [273, 80] on h3 "[PERSON_NAME] fra [GEOGRAPHIC_DATA] til [GEOGRAPHIC_DATA]" at bounding box center [270, 83] width 75 height 12
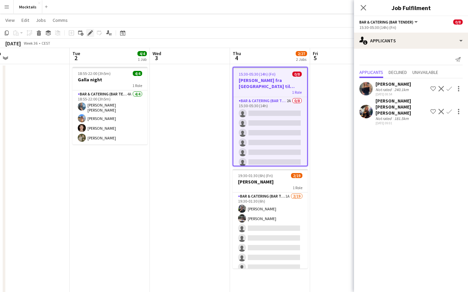
click at [90, 34] on icon at bounding box center [90, 33] width 4 height 4
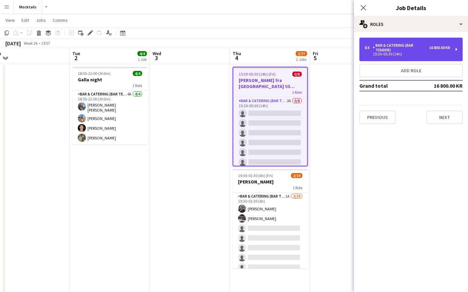
click at [440, 52] on div "8 x Bar & Catering (Bar Tender) 16 800.00 KR" at bounding box center [408, 47] width 86 height 9
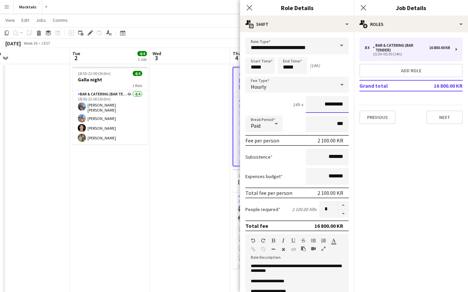
drag, startPoint x: 322, startPoint y: 106, endPoint x: 338, endPoint y: 106, distance: 16.4
click at [338, 106] on input "*********" at bounding box center [327, 104] width 43 height 17
click at [249, 9] on icon "Close pop-in" at bounding box center [249, 7] width 6 height 6
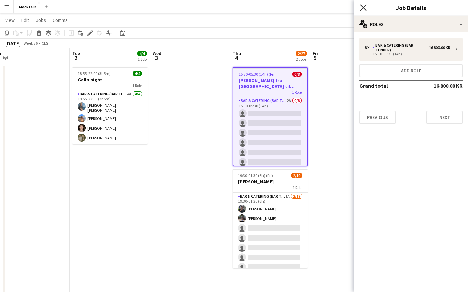
click at [363, 10] on icon "Close pop-in" at bounding box center [363, 7] width 6 height 6
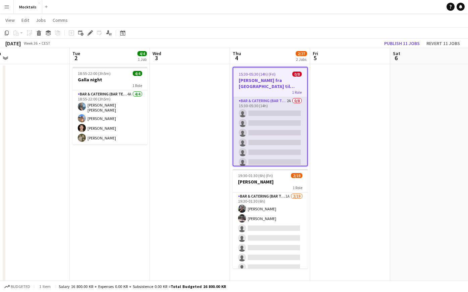
click at [268, 143] on app-card-role "Bar & Catering (Bar Tender) 2A 0/8 15:30-05:30 (14h) single-neutral-actions sin…" at bounding box center [271, 142] width 74 height 91
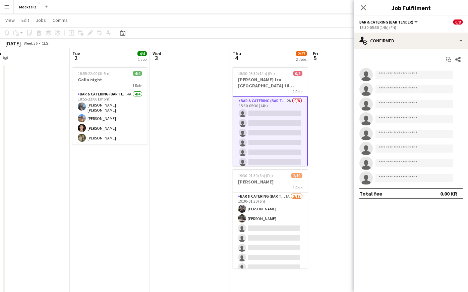
click at [282, 130] on app-card-role "Bar & Catering (Bar Tender) 2A 0/8 15:30-05:30 (14h) single-neutral-actions sin…" at bounding box center [270, 142] width 75 height 92
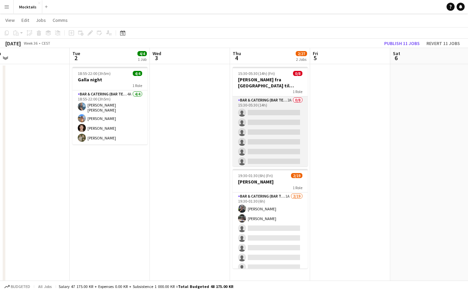
click at [282, 130] on app-card-role "Bar & Catering (Bar Tender) 2A 0/8 15:30-05:30 (14h) single-neutral-actions sin…" at bounding box center [270, 141] width 75 height 91
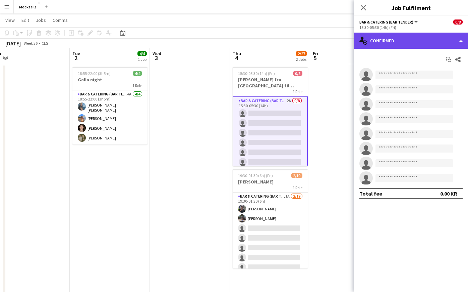
click at [396, 34] on div "single-neutral-actions-check-2 Confirmed" at bounding box center [411, 41] width 114 height 16
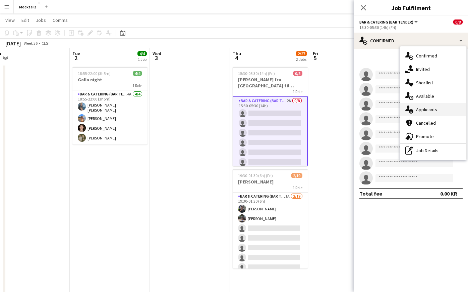
click at [429, 110] on div "single-neutral-actions-information Applicants" at bounding box center [433, 109] width 66 height 13
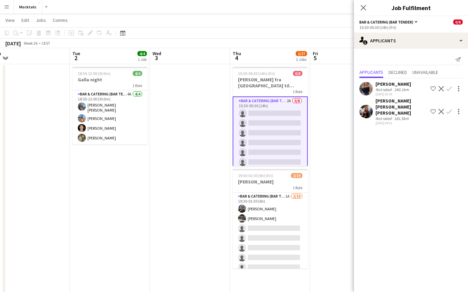
click at [448, 90] on app-icon "Confirm" at bounding box center [449, 88] width 5 height 5
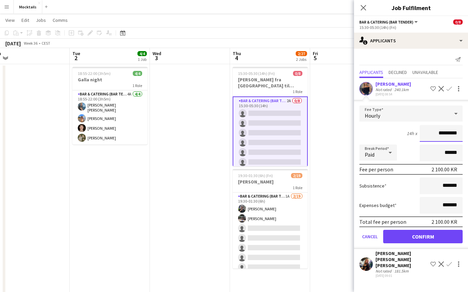
click at [442, 134] on input "*********" at bounding box center [441, 133] width 43 height 17
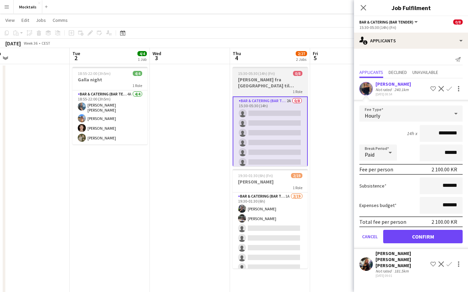
click at [285, 85] on h3 "[PERSON_NAME] fra [GEOGRAPHIC_DATA] til [GEOGRAPHIC_DATA]" at bounding box center [270, 83] width 75 height 12
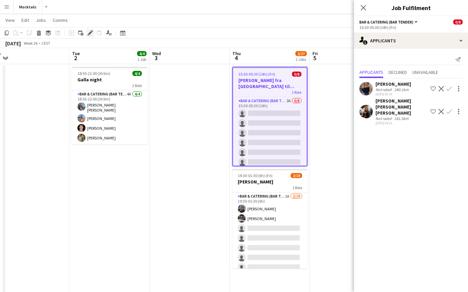
click at [90, 35] on icon "Edit" at bounding box center [90, 32] width 5 height 5
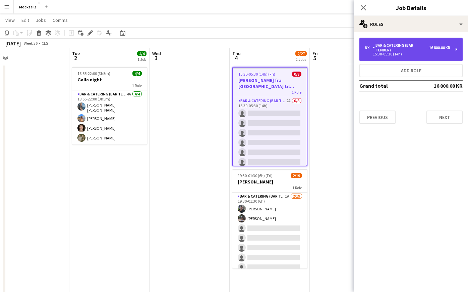
click at [409, 52] on div "Bar & Catering (Bar Tender)" at bounding box center [401, 47] width 56 height 9
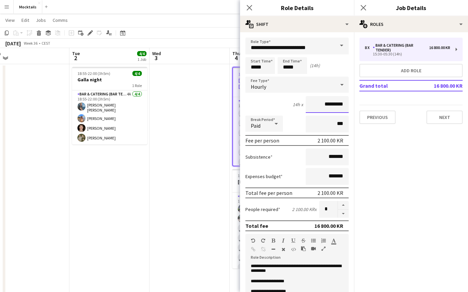
click at [326, 108] on input "*********" at bounding box center [327, 104] width 43 height 17
type input "*********"
click at [332, 108] on input "*********" at bounding box center [327, 104] width 43 height 17
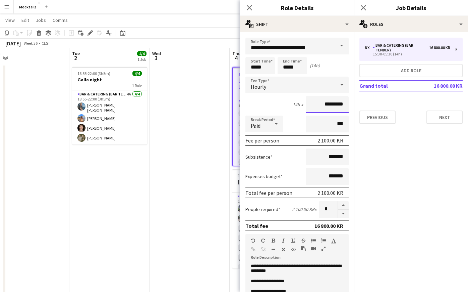
click at [332, 108] on input "*********" at bounding box center [327, 104] width 43 height 17
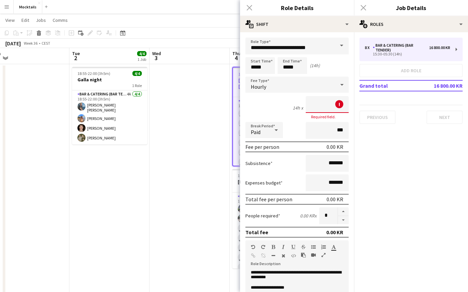
click at [266, 108] on div "14h x ! Required field." at bounding box center [297, 107] width 103 height 23
click at [317, 107] on input at bounding box center [327, 104] width 43 height 17
type input "****"
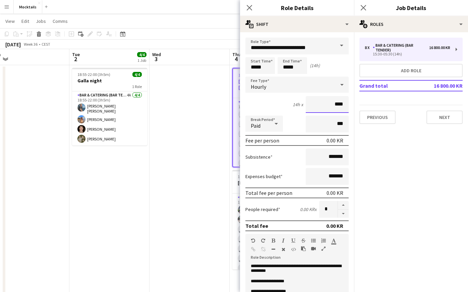
scroll to position [9, 0]
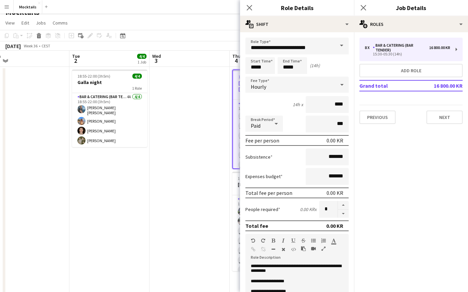
click at [284, 106] on div "14h x ****" at bounding box center [297, 104] width 103 height 17
click at [248, 8] on icon "Close pop-in" at bounding box center [249, 7] width 6 height 6
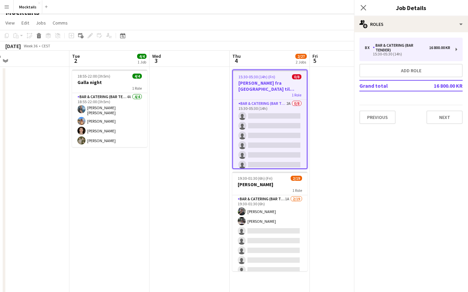
scroll to position [0, 0]
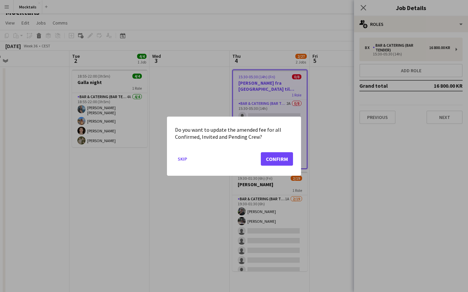
click at [279, 159] on button "Confirm" at bounding box center [277, 158] width 32 height 13
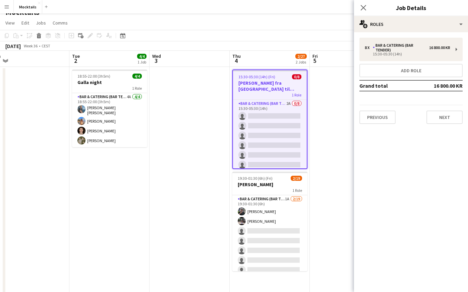
scroll to position [9, 0]
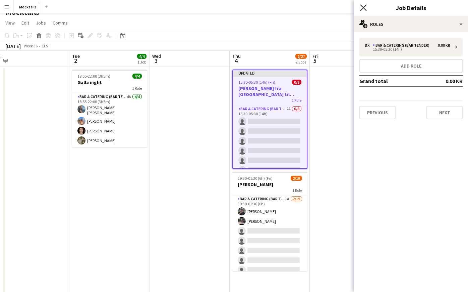
click at [363, 8] on icon "Close pop-in" at bounding box center [363, 7] width 6 height 6
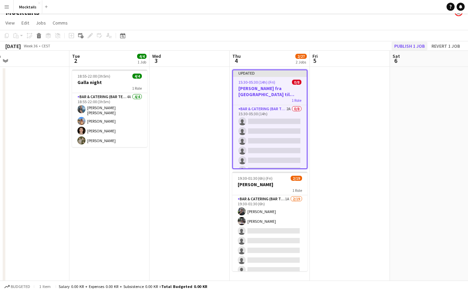
click at [419, 47] on button "Publish 1 job" at bounding box center [410, 46] width 36 height 9
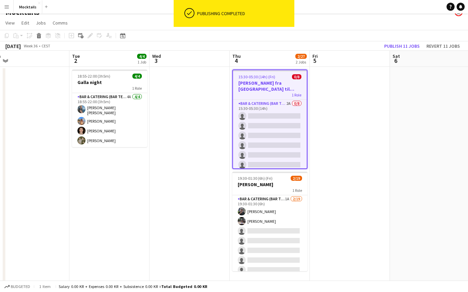
click at [270, 132] on app-card-role "Bar & Catering (Bar Tender) 2A 0/8 15:30-05:30 (14h) single-neutral-actions sin…" at bounding box center [270, 145] width 74 height 91
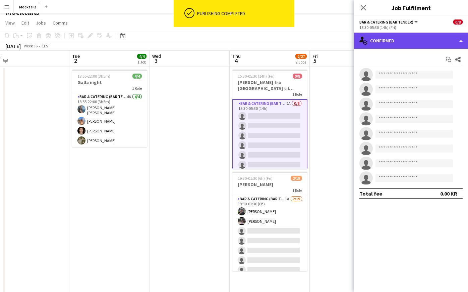
click at [432, 45] on div "single-neutral-actions-check-2 Confirmed" at bounding box center [411, 41] width 114 height 16
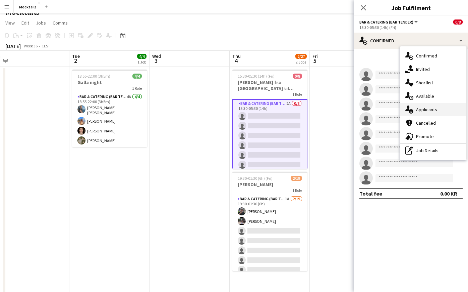
click at [445, 110] on div "single-neutral-actions-information Applicants" at bounding box center [433, 109] width 66 height 13
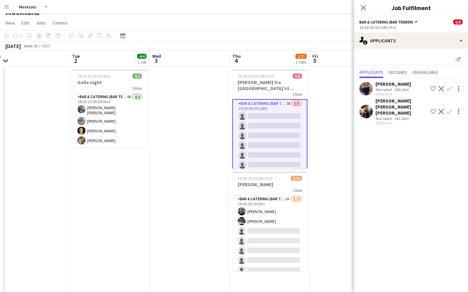
click at [450, 88] on app-icon "Confirm" at bounding box center [449, 88] width 5 height 5
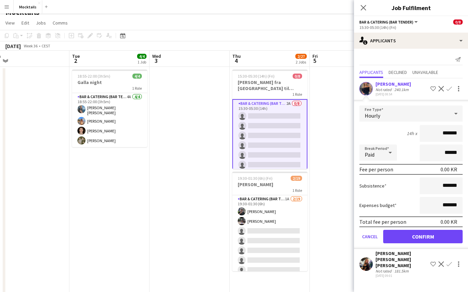
click at [445, 135] on input "*******" at bounding box center [441, 133] width 43 height 17
click at [418, 115] on div "Hourly" at bounding box center [405, 113] width 90 height 16
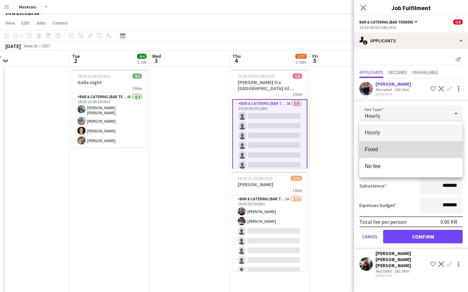
click at [382, 148] on span "Fixed" at bounding box center [411, 149] width 93 height 6
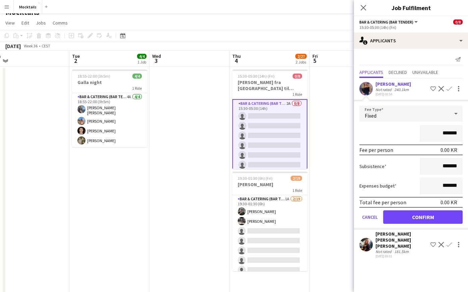
click at [442, 135] on input "*******" at bounding box center [441, 133] width 43 height 17
type input "********"
click at [445, 218] on button "Confirm" at bounding box center [424, 216] width 80 height 13
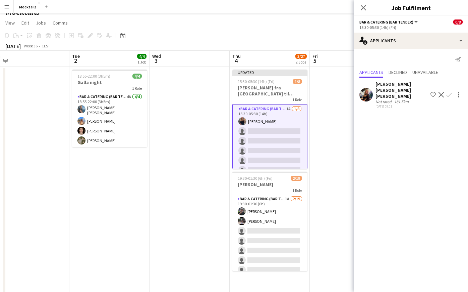
click at [400, 99] on div "181.5km" at bounding box center [401, 101] width 17 height 5
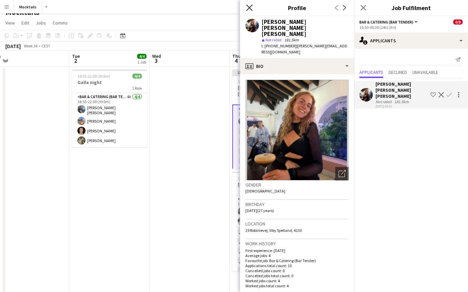
click at [248, 8] on icon "Close pop-in" at bounding box center [249, 7] width 6 height 6
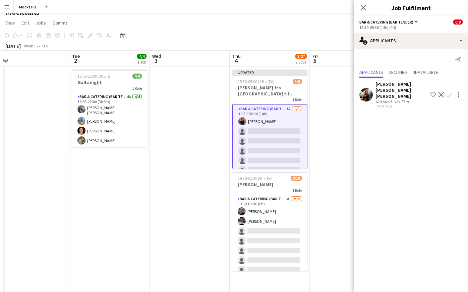
click at [450, 92] on app-icon "Confirm" at bounding box center [449, 94] width 5 height 5
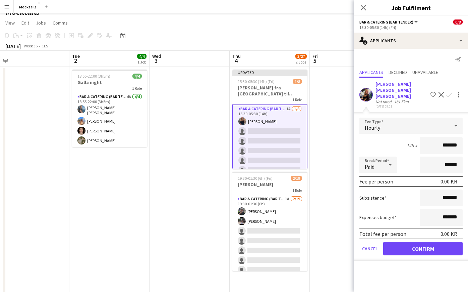
click at [442, 141] on input "*******" at bounding box center [441, 145] width 43 height 17
click at [423, 117] on div "Hourly" at bounding box center [405, 125] width 90 height 16
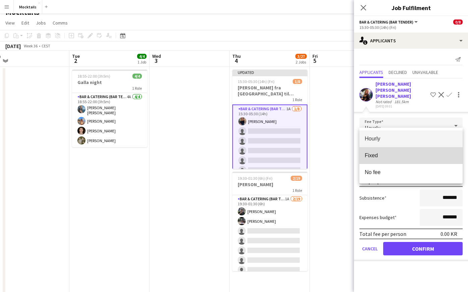
click at [410, 154] on span "Fixed" at bounding box center [411, 155] width 93 height 6
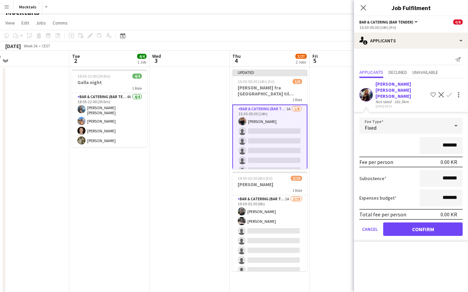
click at [442, 140] on input "*******" at bounding box center [441, 145] width 43 height 17
type input "********"
click at [436, 222] on button "Confirm" at bounding box center [424, 228] width 80 height 13
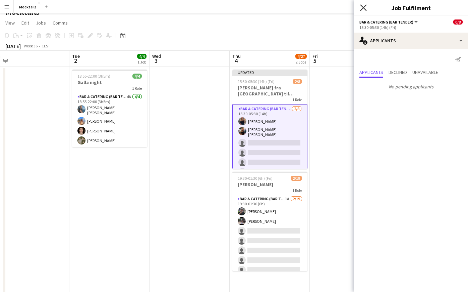
click at [361, 9] on icon "Close pop-in" at bounding box center [363, 7] width 6 height 6
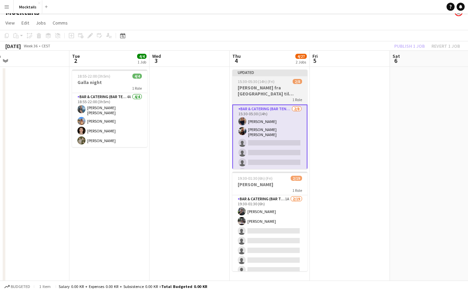
click at [267, 92] on h3 "[PERSON_NAME] fra [GEOGRAPHIC_DATA] til [GEOGRAPHIC_DATA]" at bounding box center [270, 91] width 75 height 12
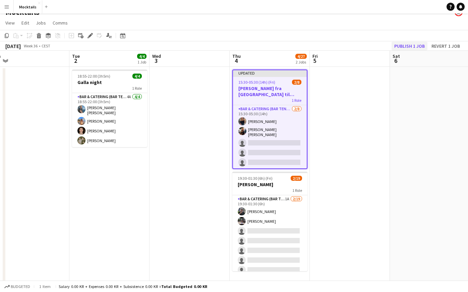
click at [417, 45] on button "Publish 1 job" at bounding box center [410, 46] width 36 height 9
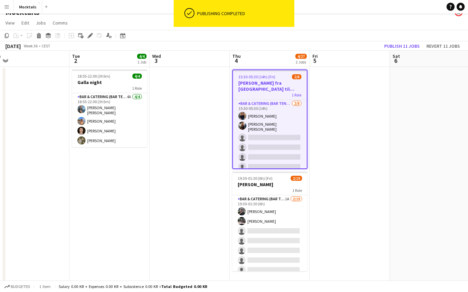
click at [277, 93] on div "1 Role" at bounding box center [270, 94] width 74 height 5
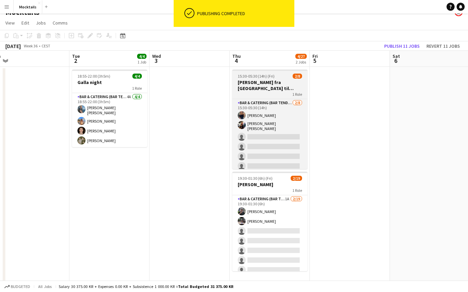
click at [284, 87] on h3 "[PERSON_NAME] fra [GEOGRAPHIC_DATA] til [GEOGRAPHIC_DATA]" at bounding box center [270, 85] width 75 height 12
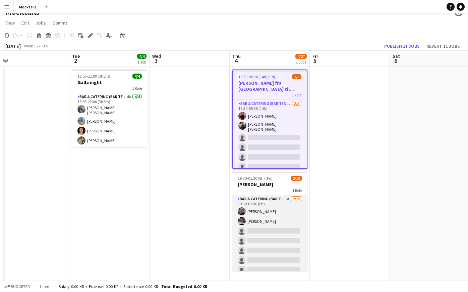
click at [269, 236] on app-card-role "Bar & Catering (Bar Tender) 1A [DATE] 19:30-01:30 (6h) [PERSON_NAME] [PERSON_NA…" at bounding box center [270, 294] width 75 height 198
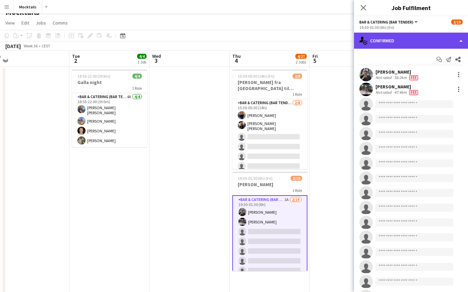
click at [432, 40] on div "single-neutral-actions-check-2 Confirmed" at bounding box center [411, 41] width 114 height 16
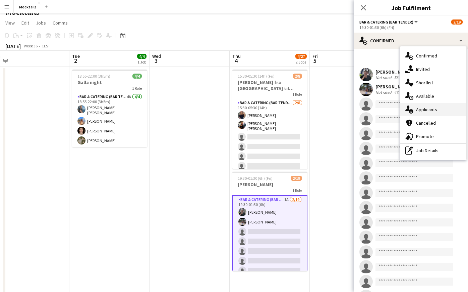
click at [438, 105] on div "single-neutral-actions-information Applicants" at bounding box center [433, 109] width 66 height 13
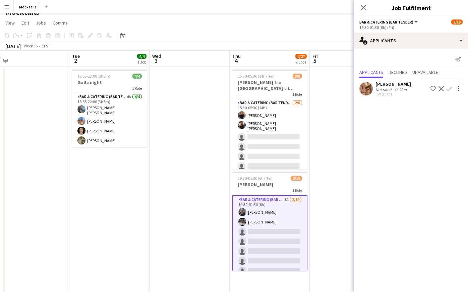
click at [452, 88] on app-icon "Confirm" at bounding box center [449, 88] width 5 height 5
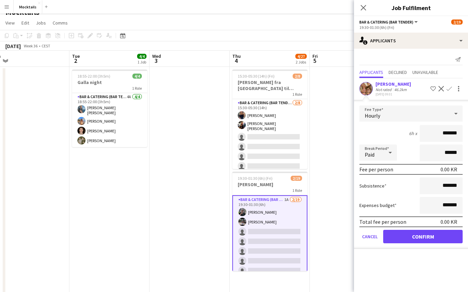
click at [444, 139] on input "*******" at bounding box center [441, 133] width 43 height 17
click at [447, 131] on input "*******" at bounding box center [441, 133] width 43 height 17
type input "******"
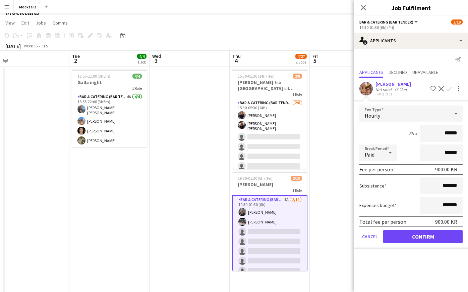
click at [442, 235] on button "Confirm" at bounding box center [424, 236] width 80 height 13
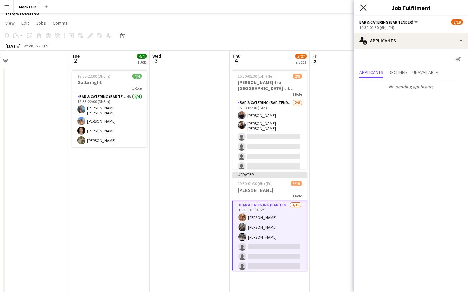
click at [363, 9] on icon "Close pop-in" at bounding box center [363, 7] width 6 height 6
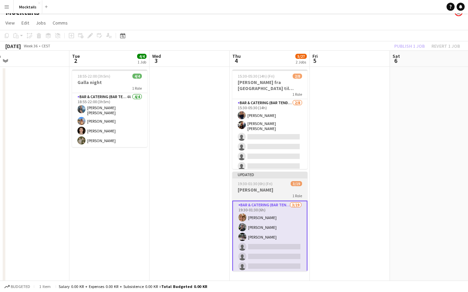
click at [266, 193] on div "1 Role" at bounding box center [270, 195] width 75 height 5
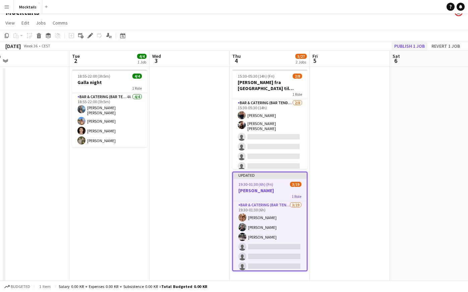
click at [417, 47] on button "Publish 1 job" at bounding box center [410, 46] width 36 height 9
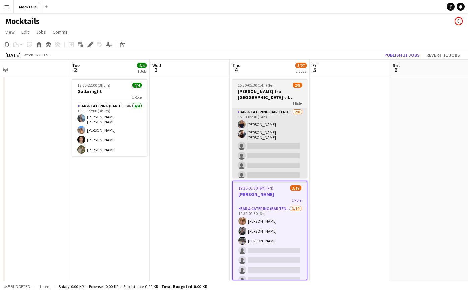
scroll to position [0, 0]
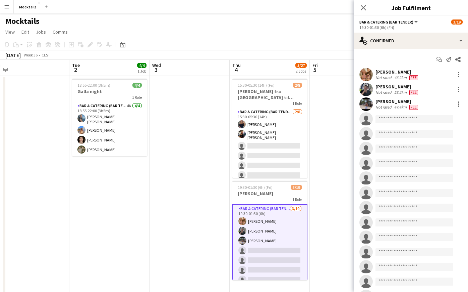
click at [5, 4] on app-icon "Menu" at bounding box center [6, 6] width 5 height 5
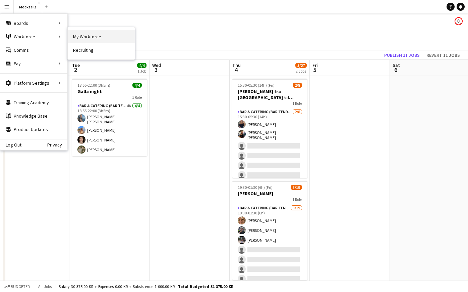
click at [84, 36] on link "My Workforce" at bounding box center [101, 36] width 67 height 13
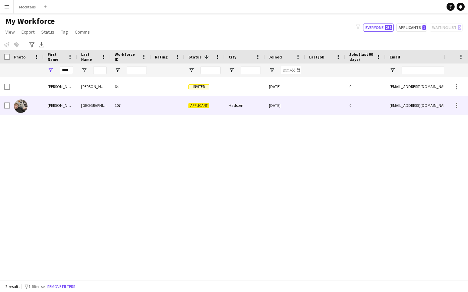
click at [81, 105] on div "[GEOGRAPHIC_DATA]" at bounding box center [94, 105] width 34 height 18
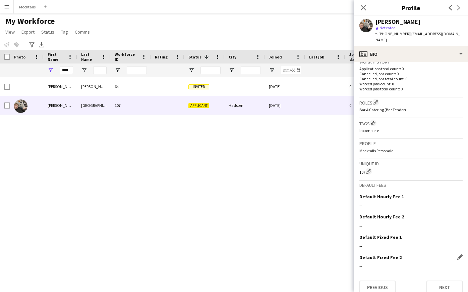
scroll to position [169, 0]
click at [399, 194] on h3 "Default Hourly Fee 1" at bounding box center [382, 197] width 45 height 6
click at [460, 194] on app-icon "Edit this field" at bounding box center [460, 196] width 5 height 5
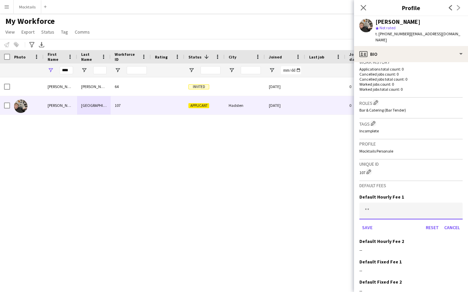
click at [403, 202] on input at bounding box center [411, 210] width 103 height 17
type input "******"
click at [364, 222] on button "Save" at bounding box center [368, 227] width 16 height 11
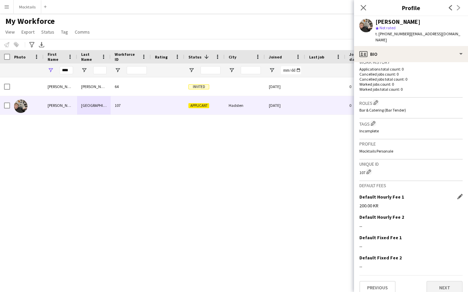
click at [442, 281] on button "Next" at bounding box center [445, 287] width 36 height 13
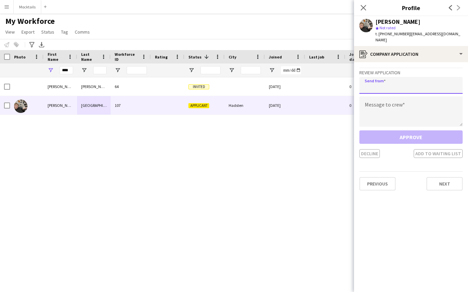
click at [410, 79] on input "email" at bounding box center [411, 85] width 103 height 17
paste input "**********"
type input "**********"
click at [393, 103] on textarea at bounding box center [411, 111] width 103 height 30
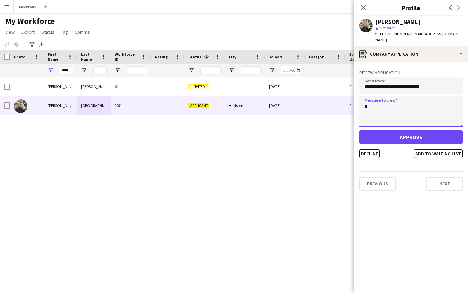
type textarea "*"
click at [416, 131] on button "Approve" at bounding box center [411, 136] width 103 height 13
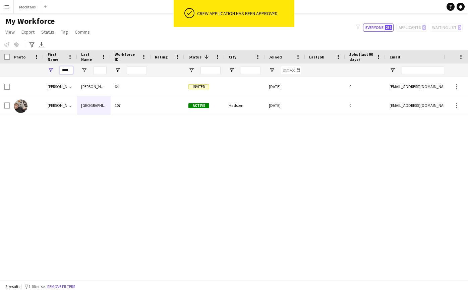
click at [66, 69] on input "****" at bounding box center [66, 70] width 13 height 8
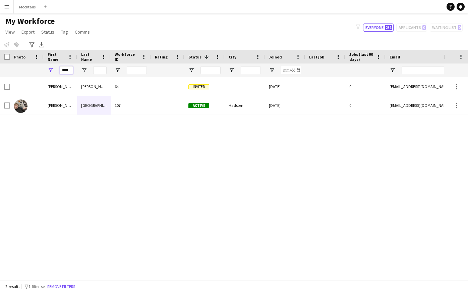
click at [66, 69] on input "****" at bounding box center [66, 70] width 13 height 8
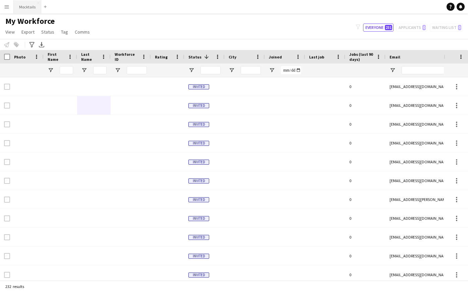
click at [27, 8] on button "Mocktails Close" at bounding box center [28, 6] width 28 height 13
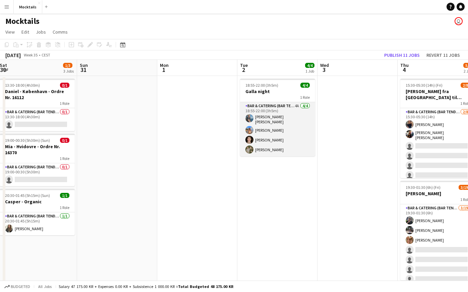
scroll to position [0, 239]
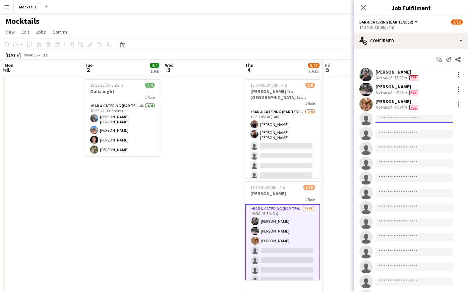
click at [405, 119] on input at bounding box center [415, 119] width 78 height 8
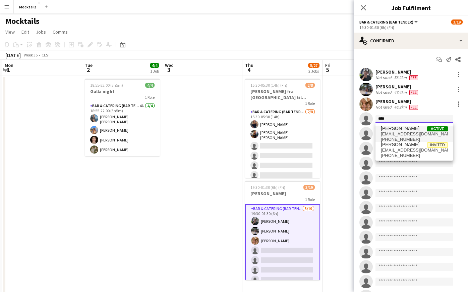
type input "****"
click at [404, 130] on span "[PERSON_NAME]" at bounding box center [400, 128] width 39 height 6
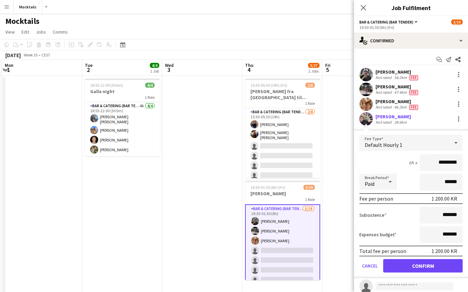
click at [441, 266] on button "Confirm" at bounding box center [424, 265] width 80 height 13
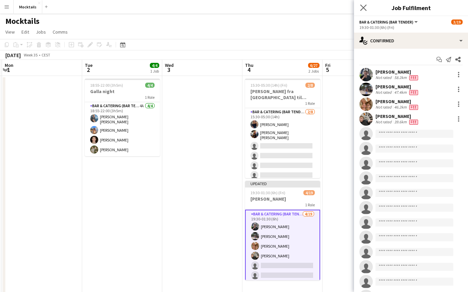
click at [363, 4] on app-icon "Close pop-in" at bounding box center [364, 8] width 10 height 10
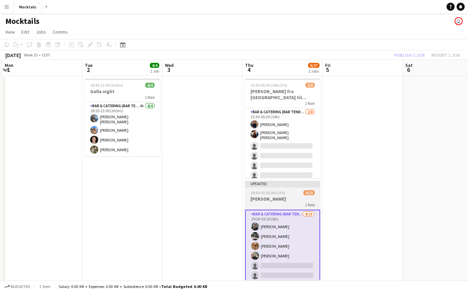
click at [279, 201] on h3 "[PERSON_NAME]" at bounding box center [282, 199] width 75 height 6
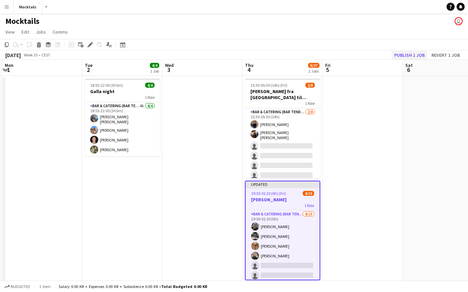
click at [422, 55] on button "Publish 1 job" at bounding box center [410, 55] width 36 height 9
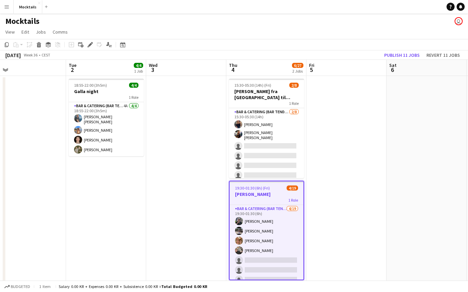
scroll to position [0, 259]
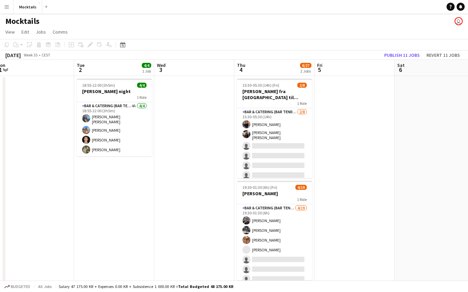
scroll to position [0, 260]
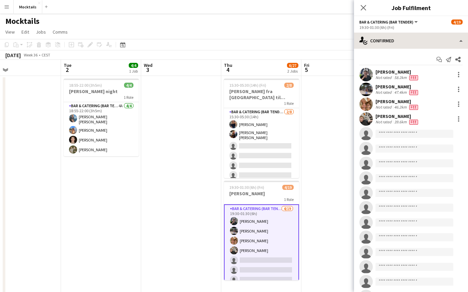
scroll to position [0, 0]
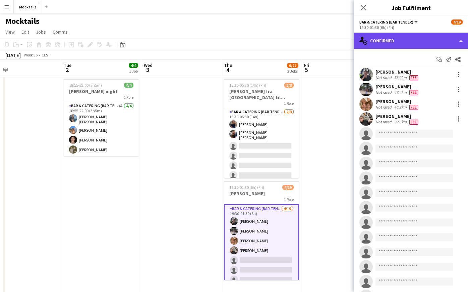
click at [422, 38] on div "single-neutral-actions-check-2 Confirmed" at bounding box center [411, 41] width 114 height 16
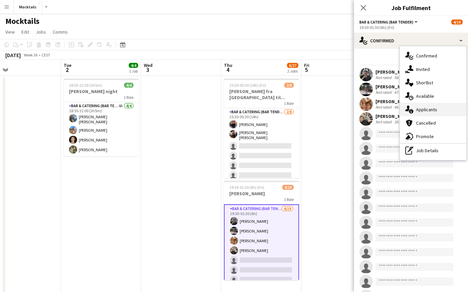
click at [432, 105] on div "single-neutral-actions-information Applicants" at bounding box center [433, 109] width 66 height 13
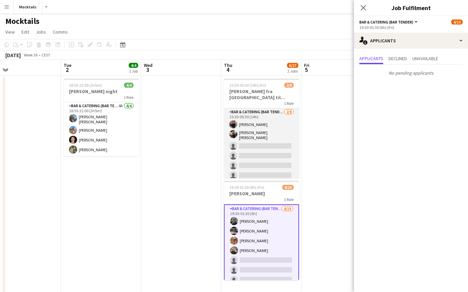
click at [268, 139] on app-card-role "Bar & Catering (Bar Tender) 2/8 15:30-05:30 (14h) Vanessa Herlin burghoff Lisa …" at bounding box center [261, 154] width 75 height 93
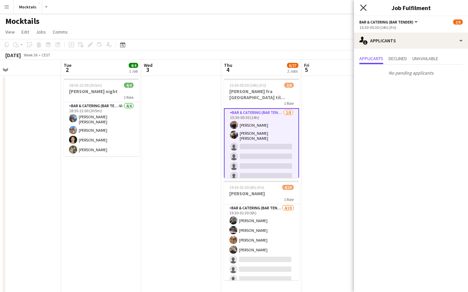
click at [363, 6] on icon "Close pop-in" at bounding box center [363, 7] width 6 height 6
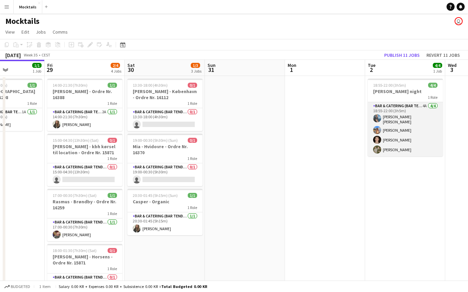
scroll to position [0, 193]
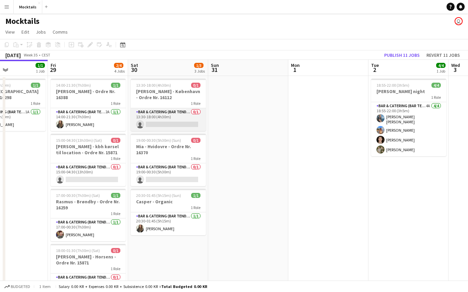
click at [181, 116] on app-card-role "Bar & Catering (Bar Tender) 0/1 13:30-18:00 (4h30m) single-neutral-actions" at bounding box center [168, 119] width 75 height 23
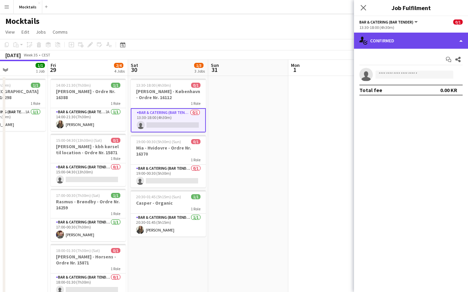
click at [402, 44] on div "single-neutral-actions-check-2 Confirmed" at bounding box center [411, 41] width 114 height 16
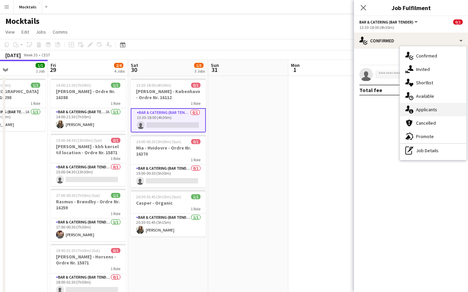
click at [420, 110] on div "single-neutral-actions-information Applicants" at bounding box center [433, 109] width 66 height 13
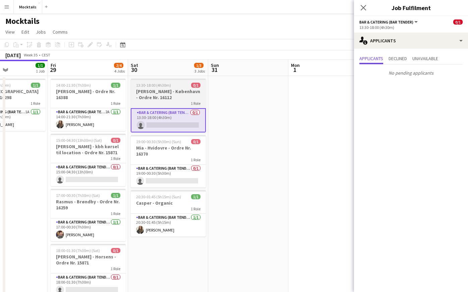
click at [171, 94] on h3 "Daniel - København - Ordre Nr. 16112" at bounding box center [168, 94] width 75 height 12
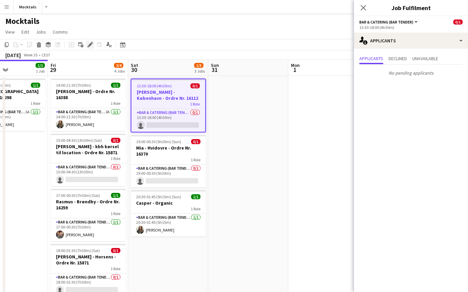
click at [91, 46] on icon "Edit" at bounding box center [90, 44] width 5 height 5
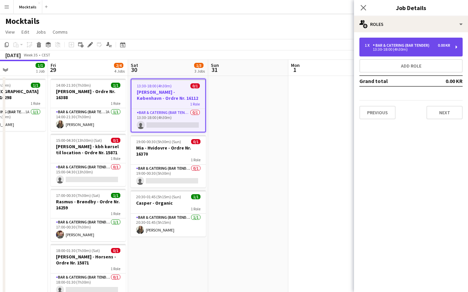
click at [432, 44] on div "Bar & Catering (Bar Tender)" at bounding box center [402, 45] width 59 height 5
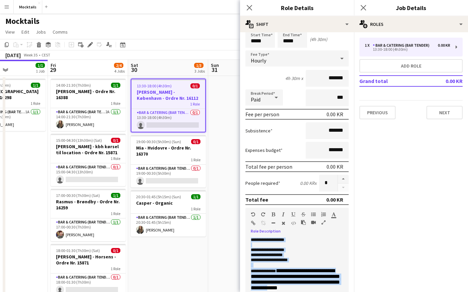
scroll to position [34, 0]
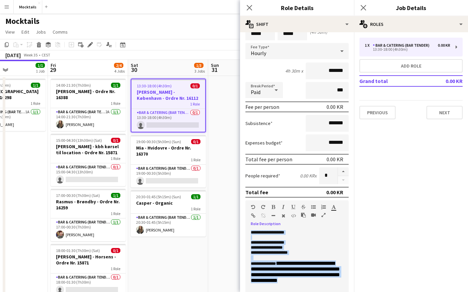
drag, startPoint x: 252, startPoint y: 267, endPoint x: 333, endPoint y: 284, distance: 82.7
click at [333, 284] on div "**********" at bounding box center [297, 270] width 103 height 81
copy div "**********"
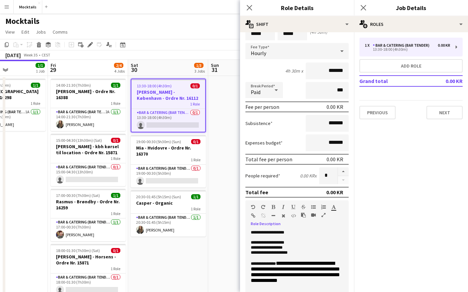
click at [219, 160] on app-date-cell at bounding box center [248, 194] width 80 height 236
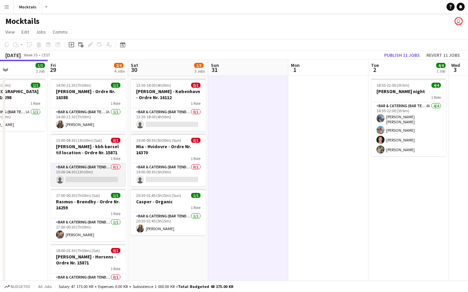
click at [81, 173] on app-card-role "Bar & Catering (Bar Tender) 0/1 15:00-04:30 (13h30m) single-neutral-actions" at bounding box center [88, 174] width 75 height 23
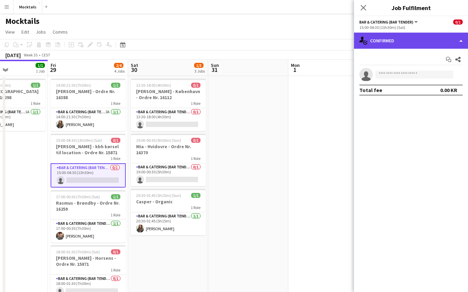
click at [388, 46] on div "single-neutral-actions-check-2 Confirmed" at bounding box center [411, 41] width 114 height 16
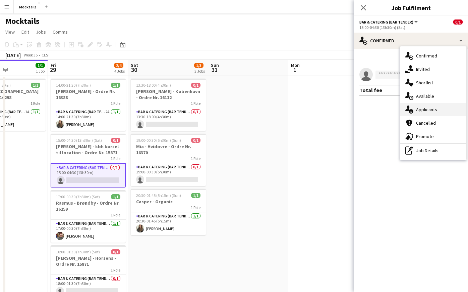
click at [430, 113] on div "single-neutral-actions-information Applicants" at bounding box center [433, 109] width 66 height 13
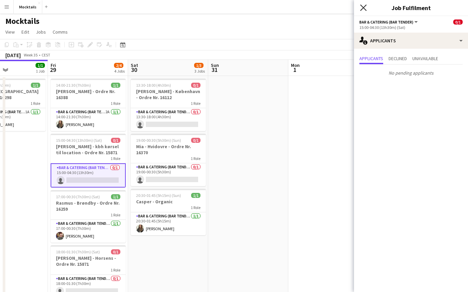
click at [365, 6] on icon "Close pop-in" at bounding box center [363, 7] width 6 height 6
